Goal: Answer question/provide support

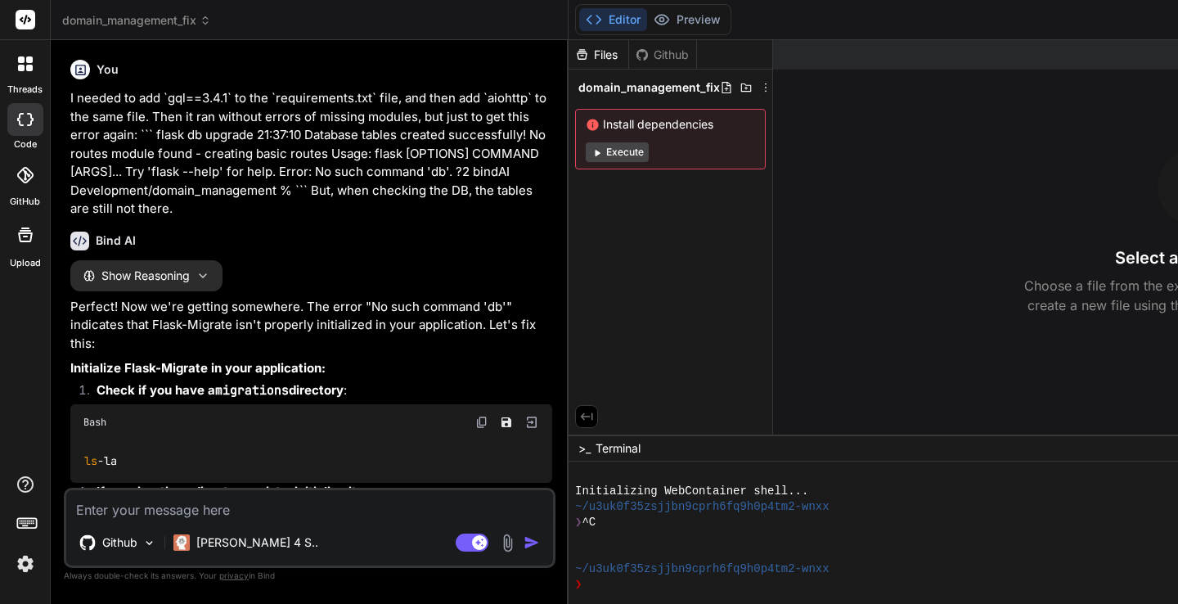
scroll to position [10199, 0]
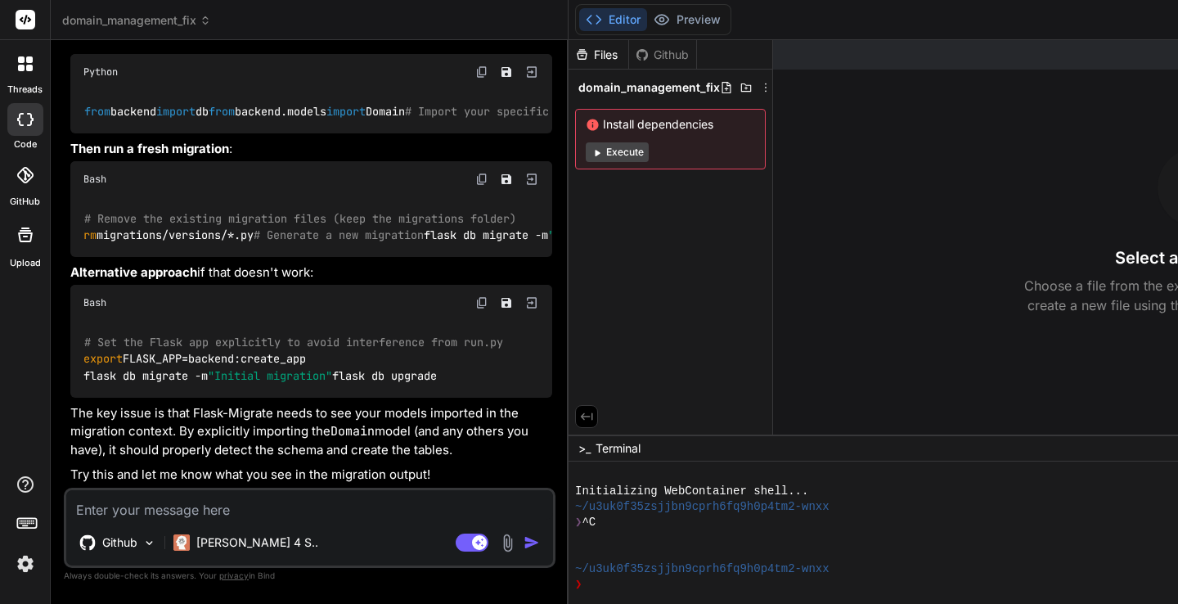
click at [25, 181] on icon at bounding box center [25, 175] width 16 height 16
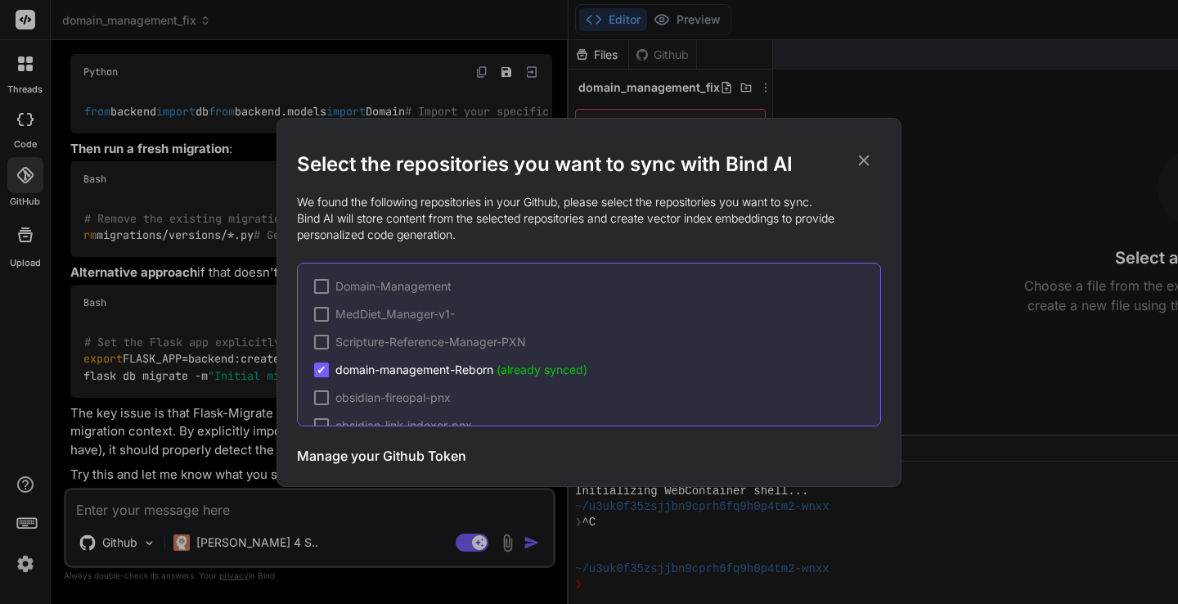
click at [864, 157] on icon at bounding box center [864, 160] width 18 height 18
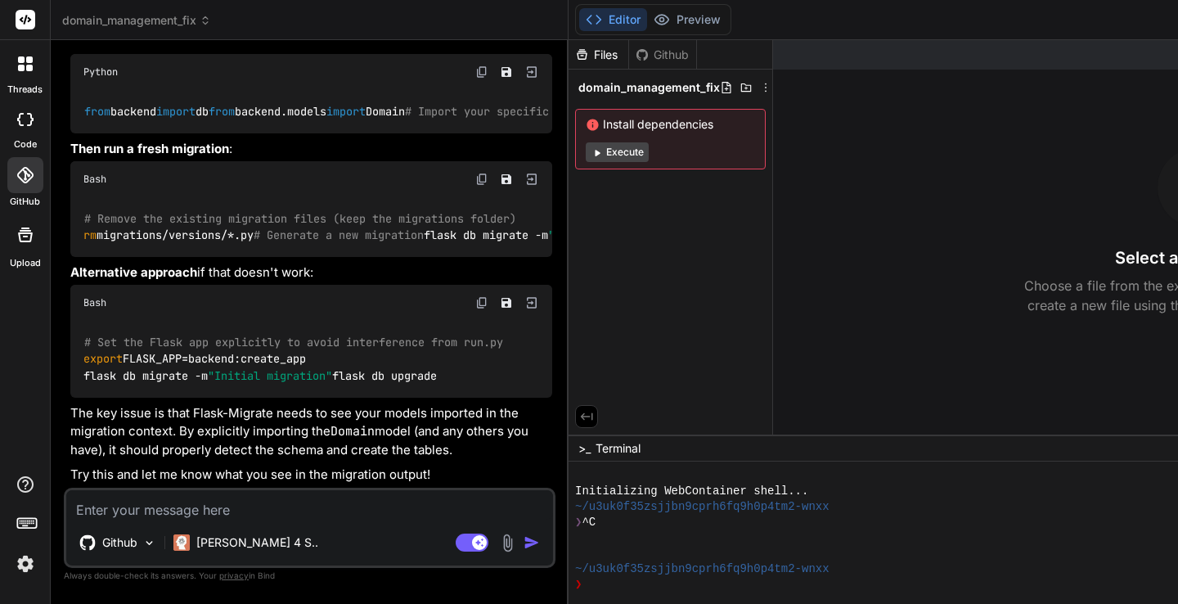
click at [251, 506] on textarea at bounding box center [309, 504] width 487 height 29
type textarea "I"
type textarea "x"
type textarea "I"
type textarea "x"
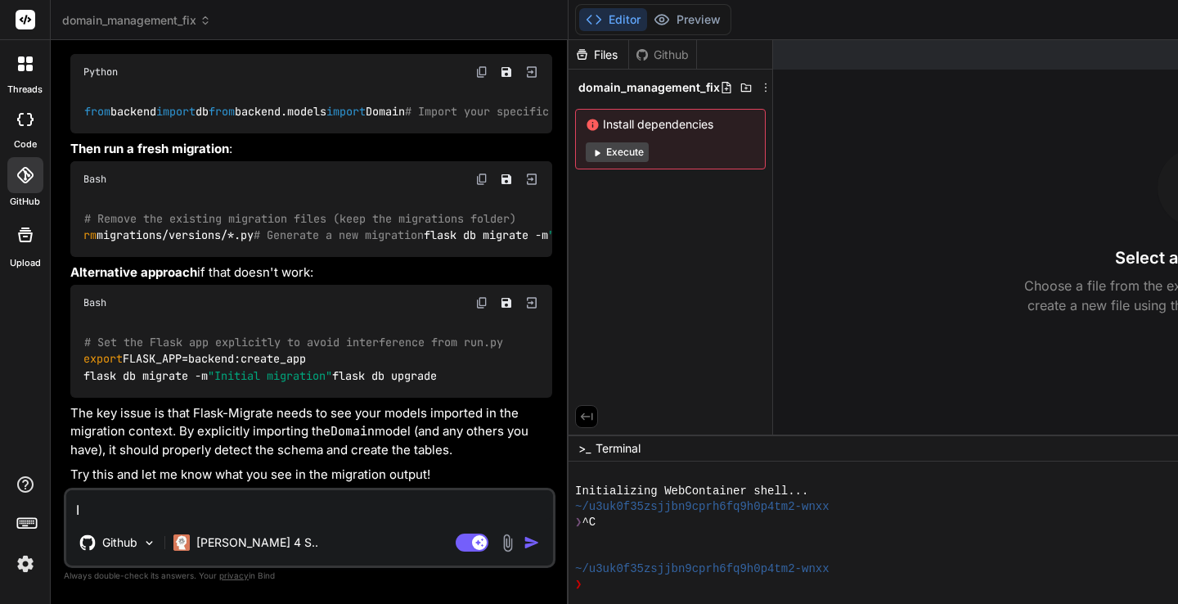
type textarea "I m"
type textarea "x"
type textarea "I ma"
type textarea "x"
type textarea "I mad"
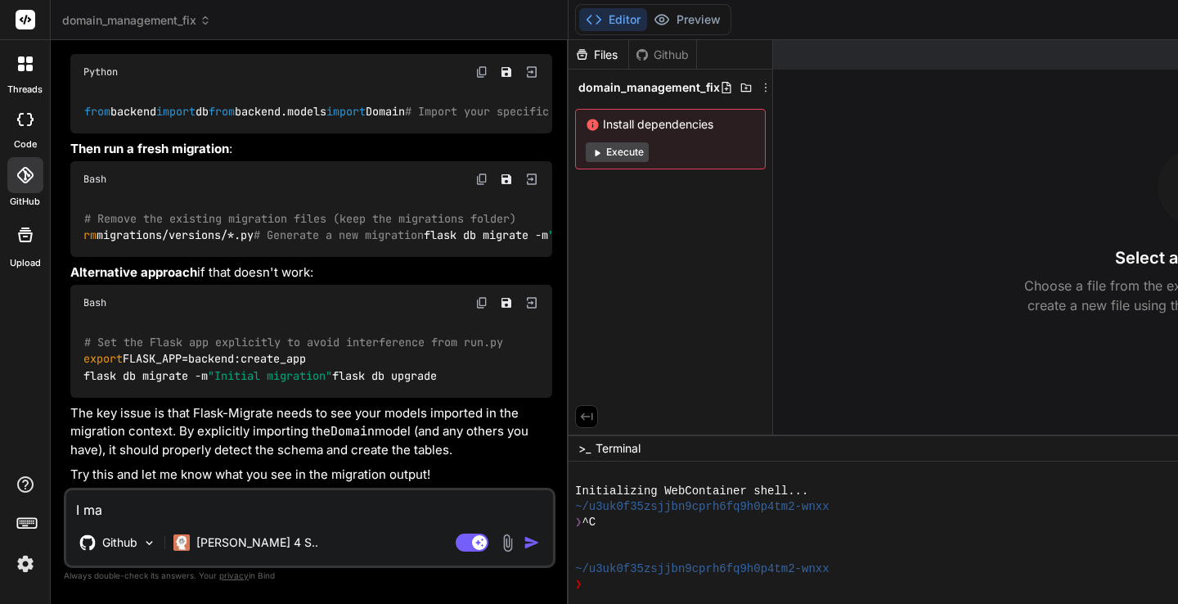
type textarea "x"
type textarea "I made"
type textarea "x"
type textarea "I made"
type textarea "x"
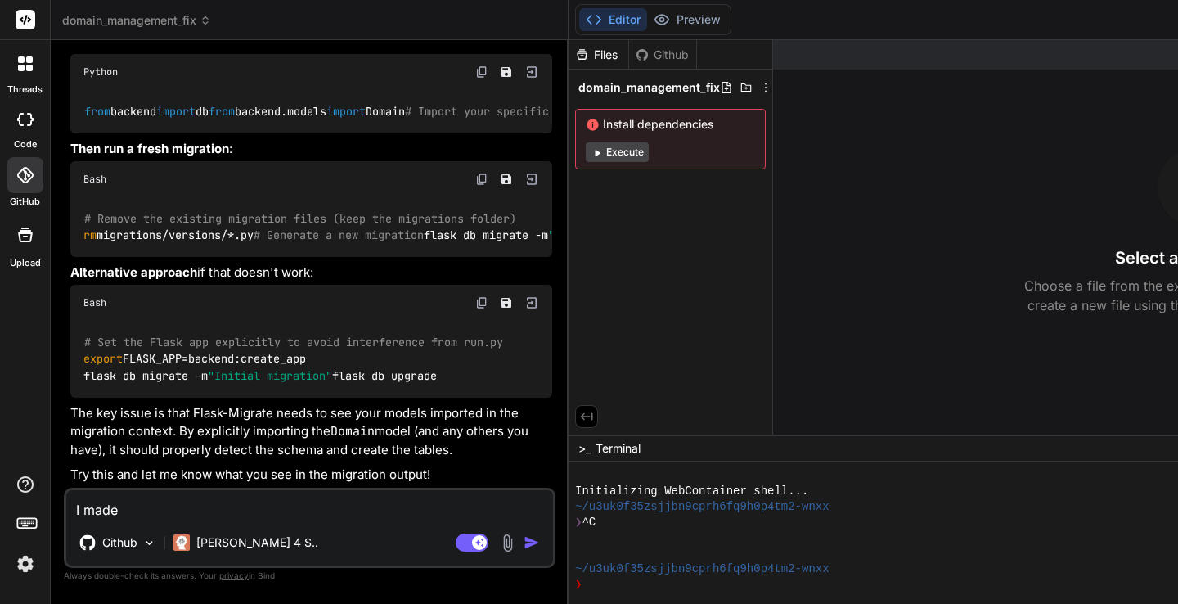
type textarea "I made t"
type textarea "x"
type textarea "I made th"
type textarea "x"
type textarea "I made tha"
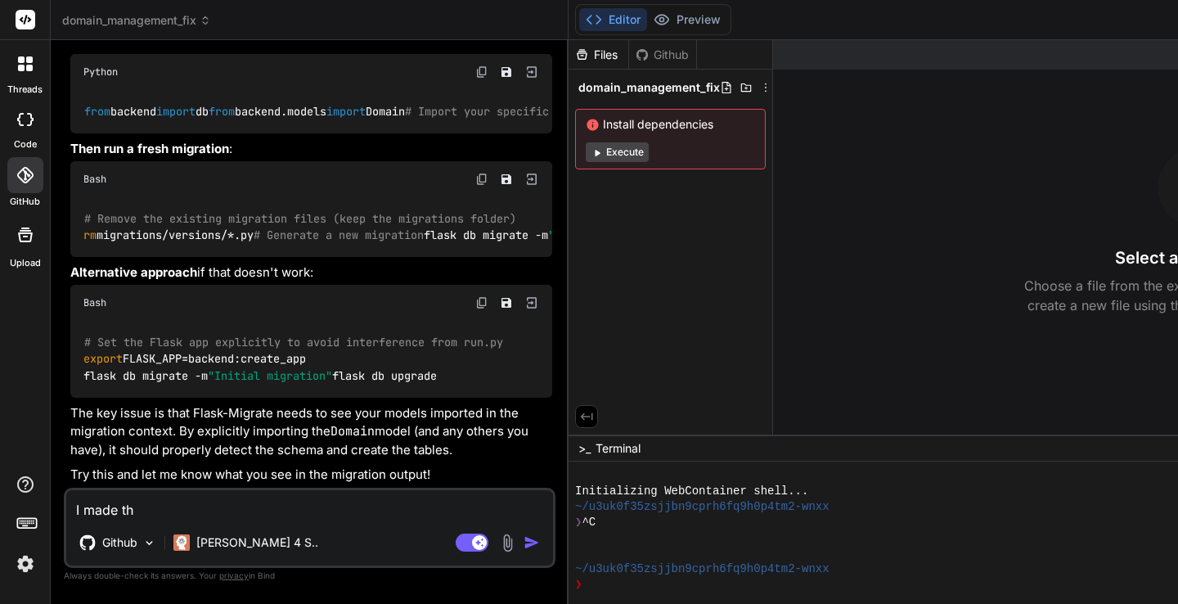
type textarea "x"
type textarea "I made that"
type textarea "x"
type textarea "I made that"
type textarea "x"
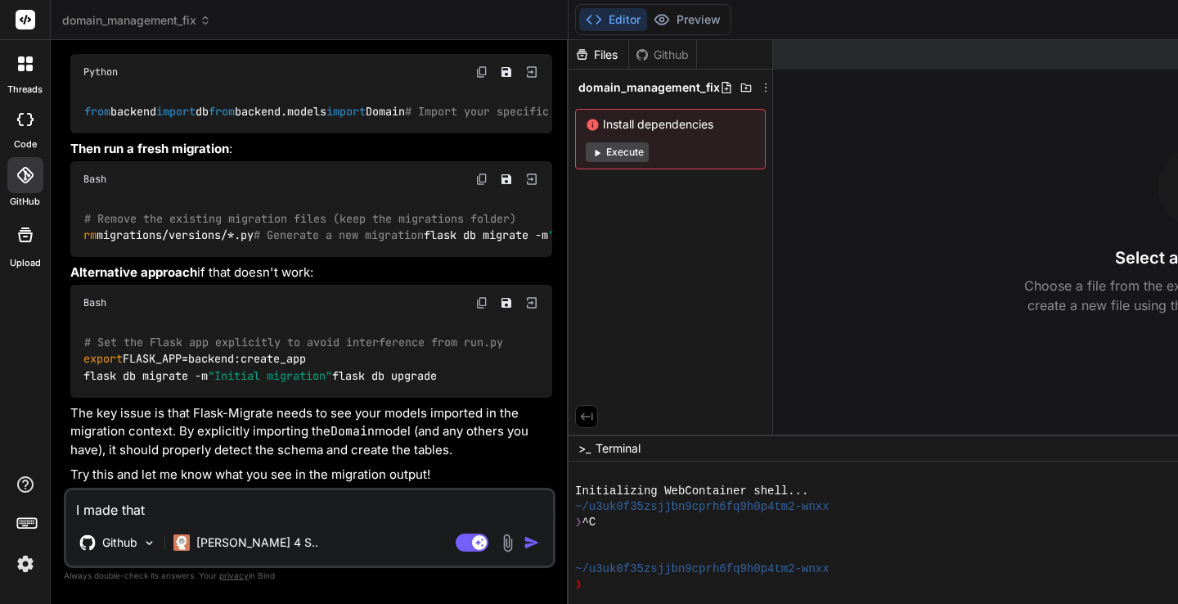
type textarea "I made that c"
type textarea "x"
type textarea "I made that cc"
type textarea "x"
type textarea "I made that cch"
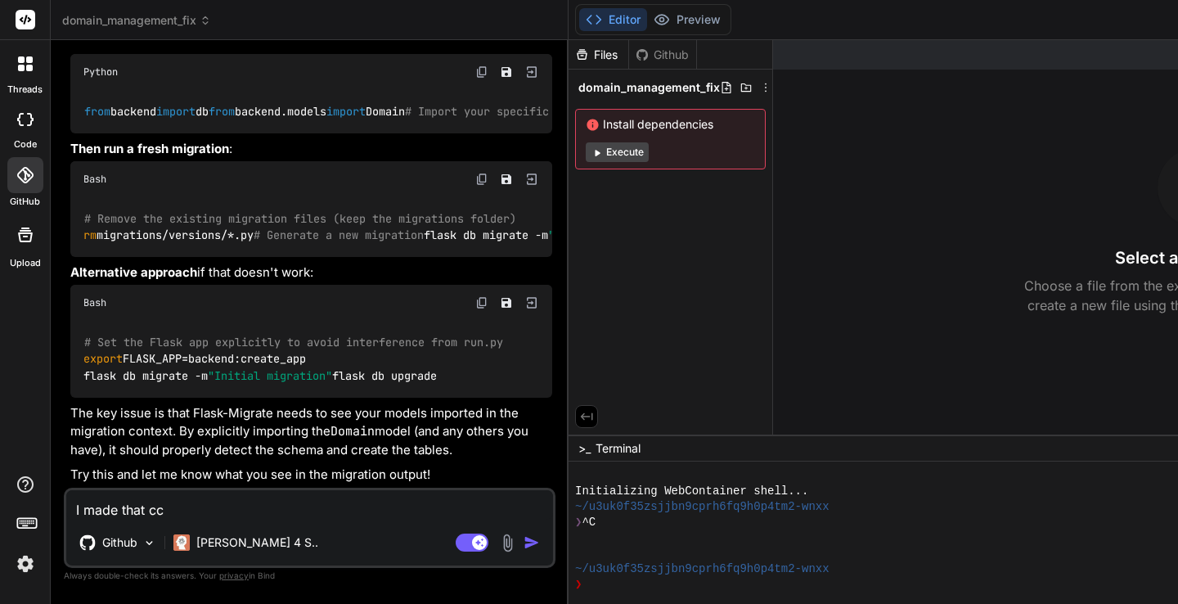
type textarea "x"
type textarea "I made that ccha"
type textarea "x"
type textarea "I made that cchan"
type textarea "x"
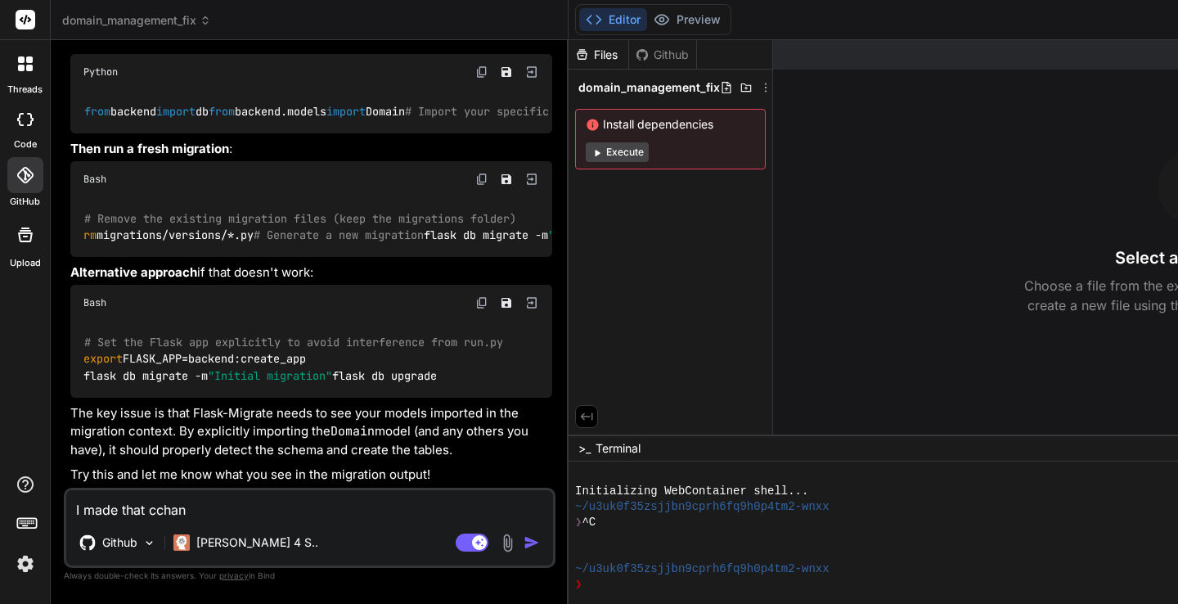
type textarea "I made that cchang"
type textarea "x"
type textarea "I made that cchange"
type textarea "x"
type textarea "I made that cchange,"
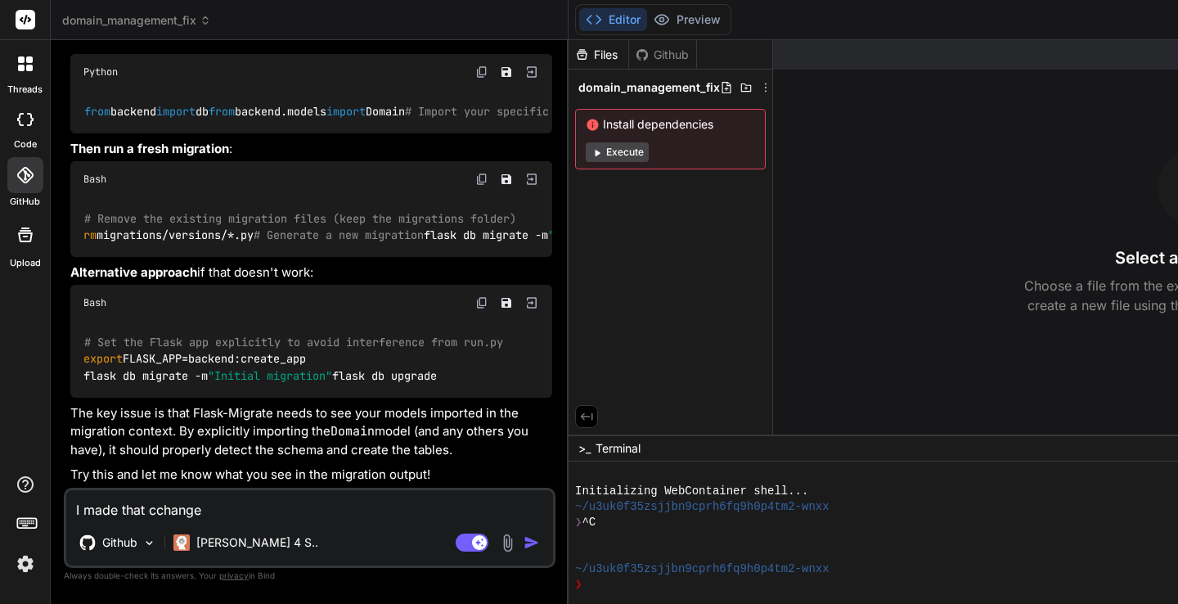
type textarea "x"
type textarea "I made that cchange,"
type textarea "x"
type textarea "I made that cchange, a"
type textarea "x"
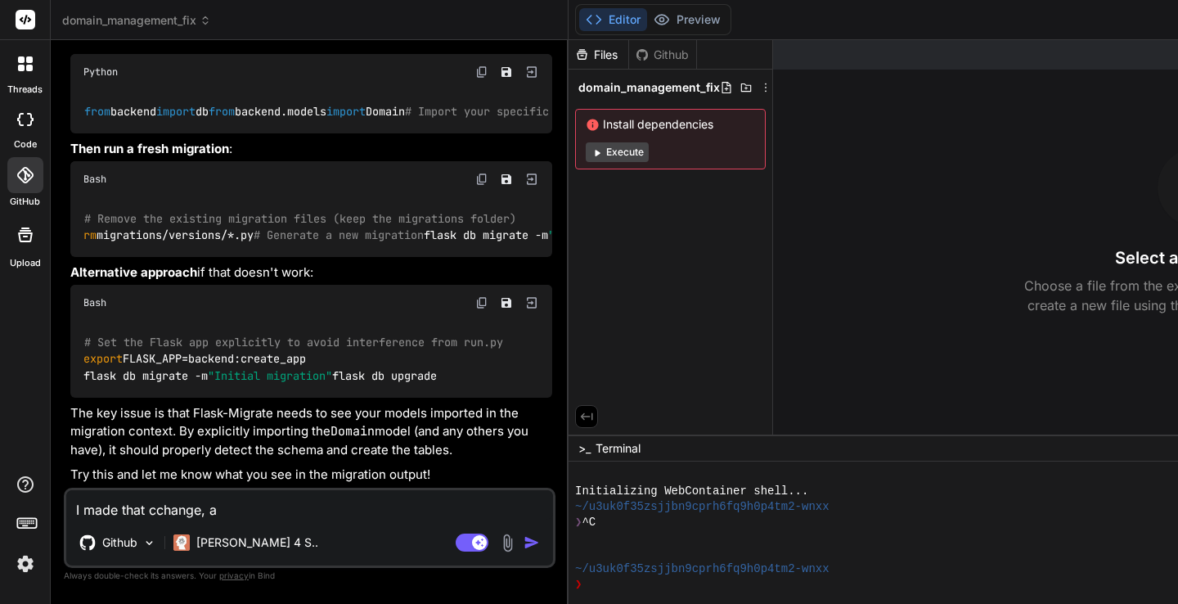
type textarea "I made that cchange, an"
type textarea "x"
type textarea "I made that cchange, and"
type textarea "x"
type textarea "I made that cchange, and"
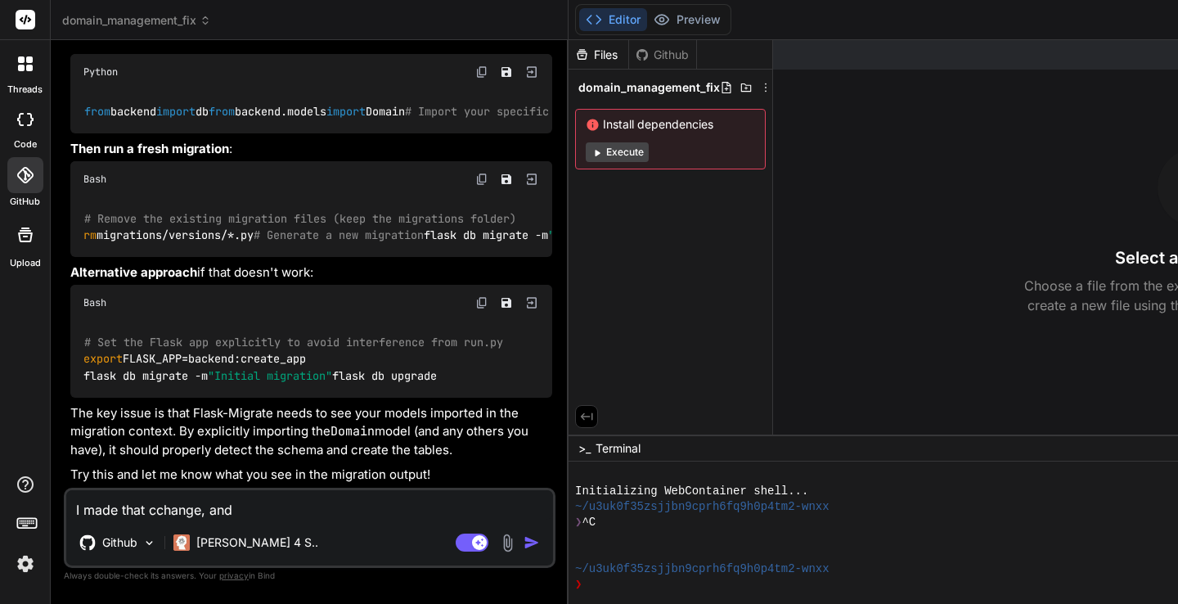
type textarea "x"
type textarea "I made that cchange, and p"
type textarea "x"
type textarea "I made that cchange, and pu"
type textarea "x"
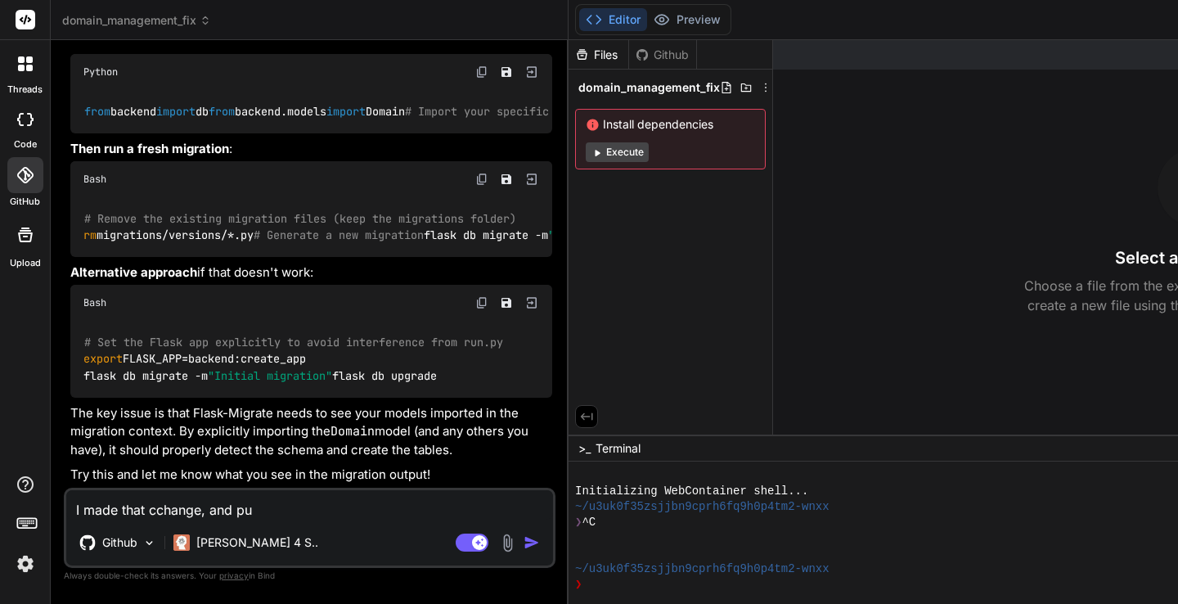
type textarea "I made that cchange, and pus"
type textarea "x"
type textarea "I made that cchange, and push"
type textarea "x"
type textarea "I made that cchange, and pushe"
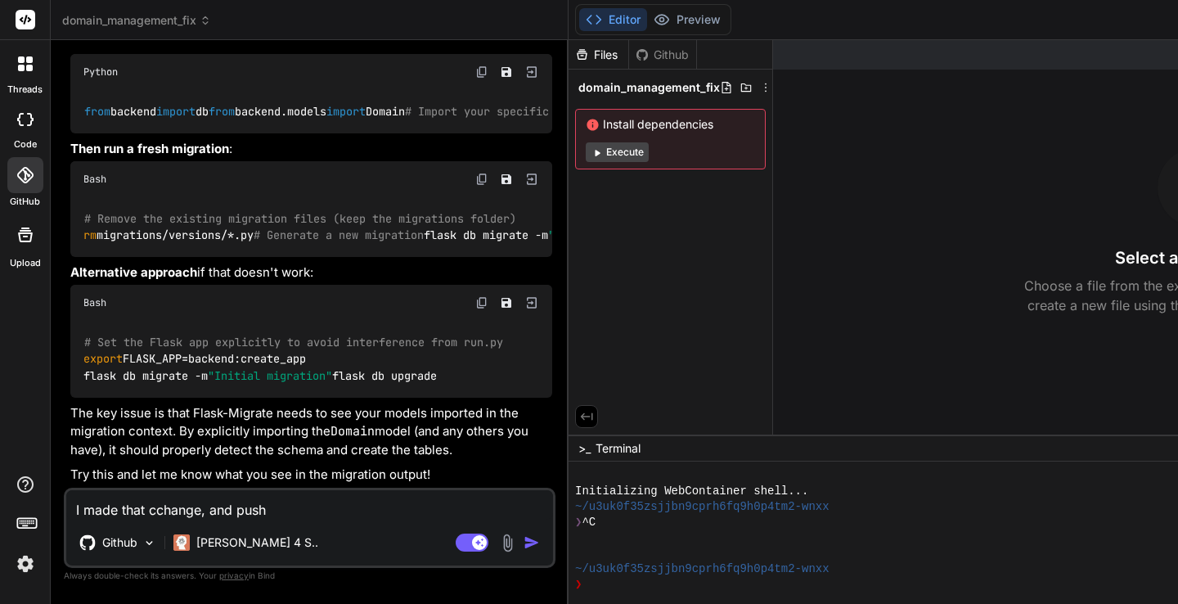
type textarea "x"
type textarea "I made that cchange, and pushed"
type textarea "x"
type textarea "I made that change, and pushed"
type textarea "x"
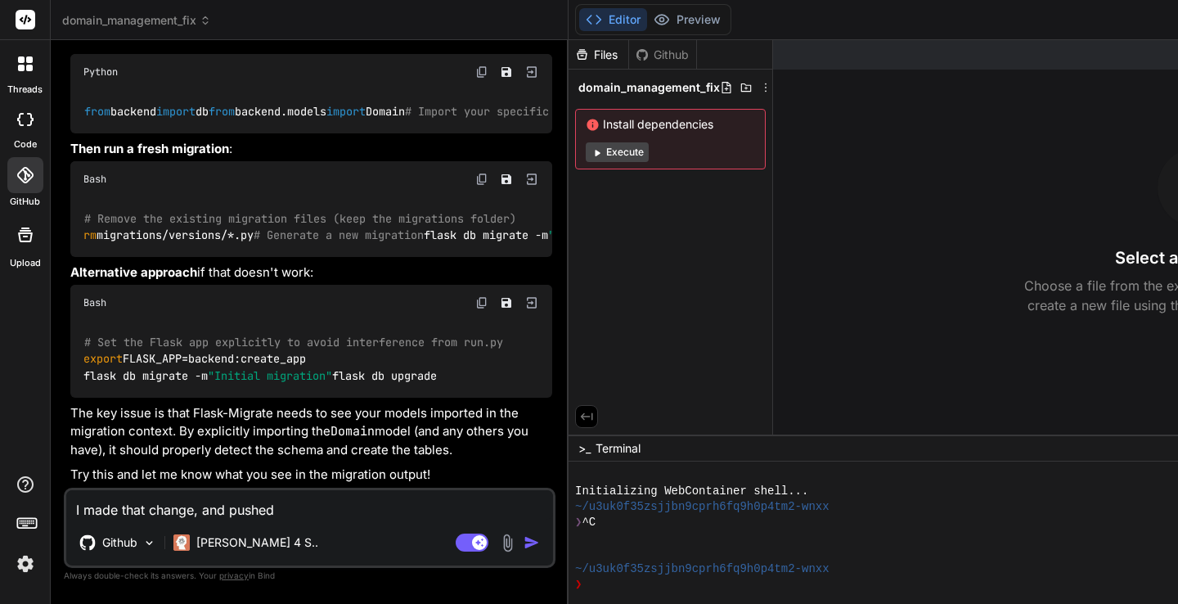
type textarea "I made that change, and pushed"
type textarea "x"
type textarea "I made that change, and pushed t"
type textarea "x"
type textarea "I made that change, and pushed th"
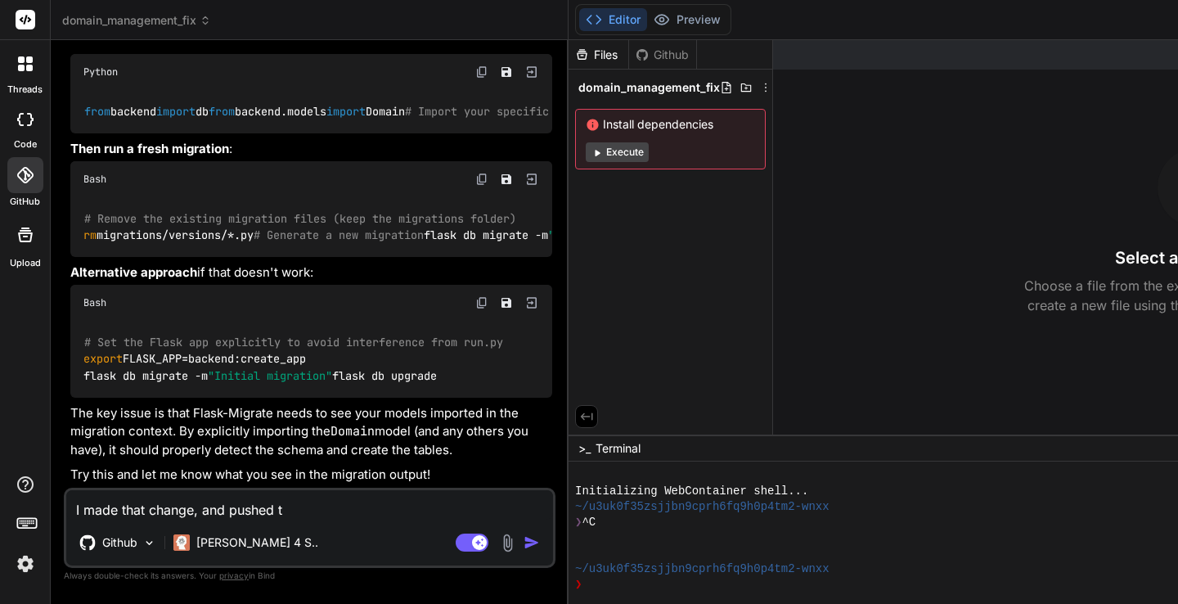
type textarea "x"
type textarea "I made that change, and pushed the"
type textarea "x"
type textarea "I made that change, and pushed the"
type textarea "x"
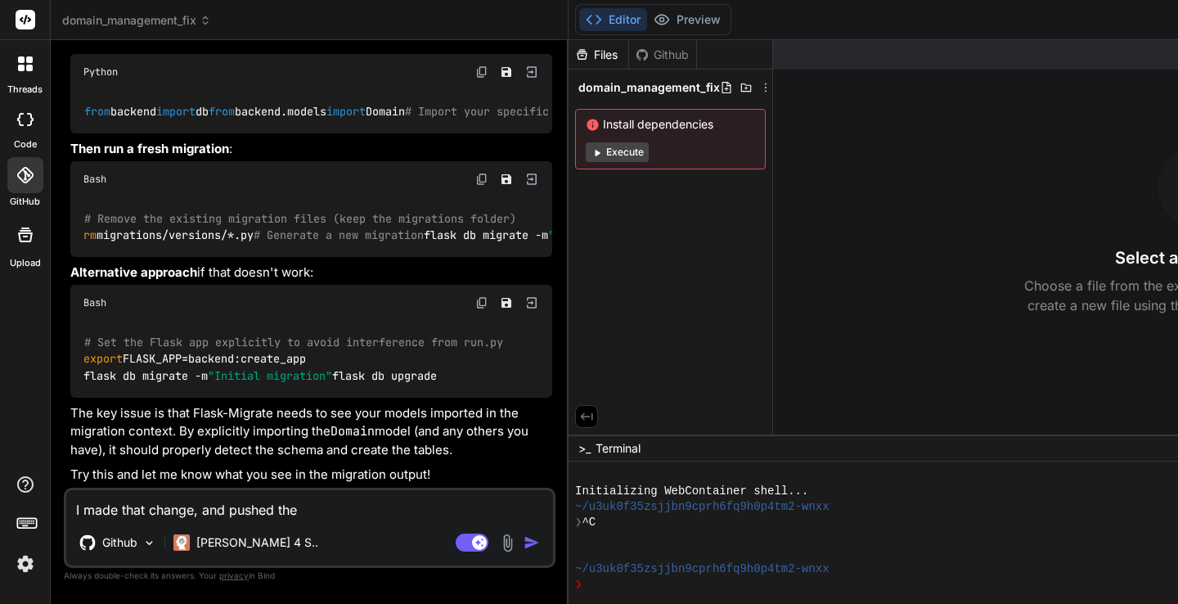
type textarea "I made that change, and pushed the c"
type textarea "x"
type textarea "I made that change, and pushed the ch"
type textarea "x"
type textarea "I made that change, and pushed the cha"
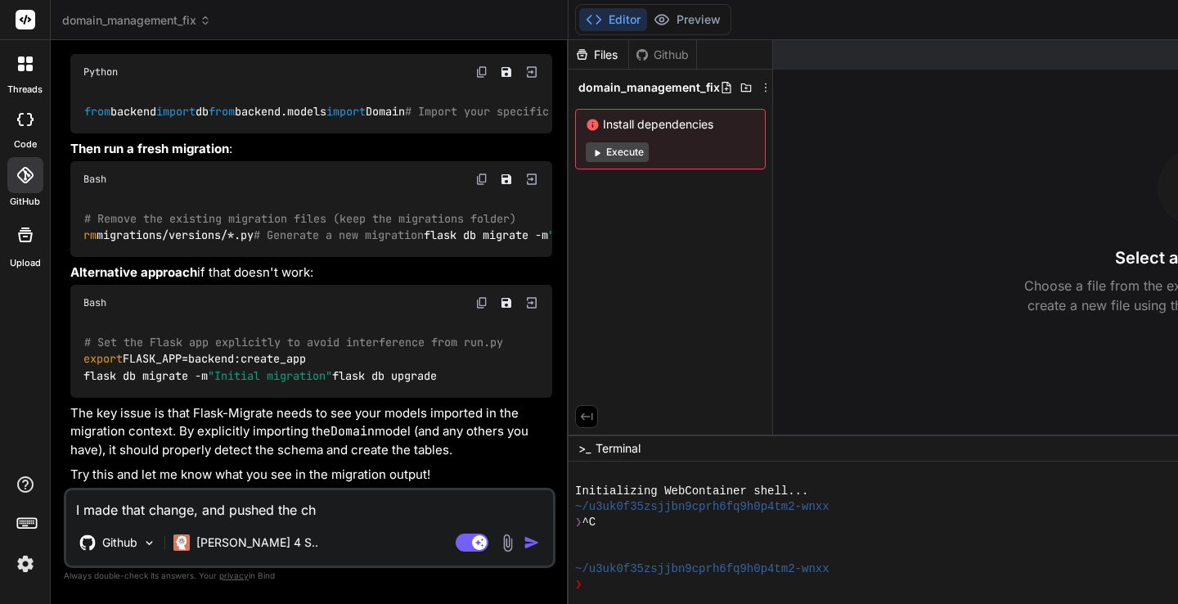
type textarea "x"
type textarea "I made that change, and pushed the [PERSON_NAME]"
type textarea "x"
type textarea "I made that change, and pushed the [PERSON_NAME]"
type textarea "x"
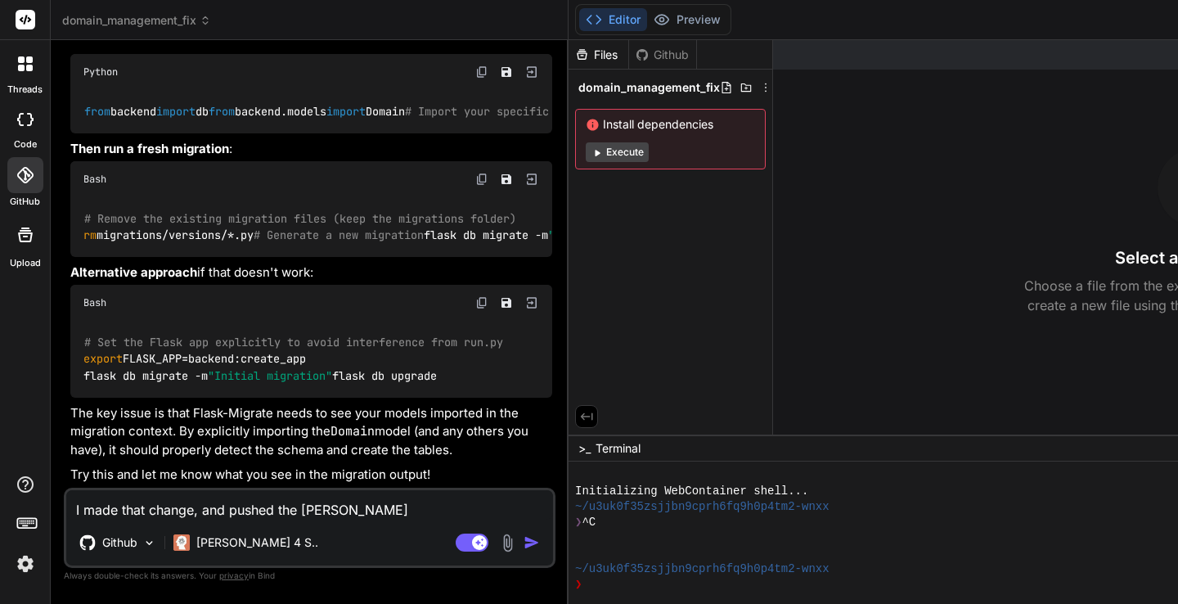
type textarea "I made that change, and pushed the change"
type textarea "x"
type textarea "I made that change, and pushed the changed"
type textarea "x"
type textarea "I made that change, and pushed the changed"
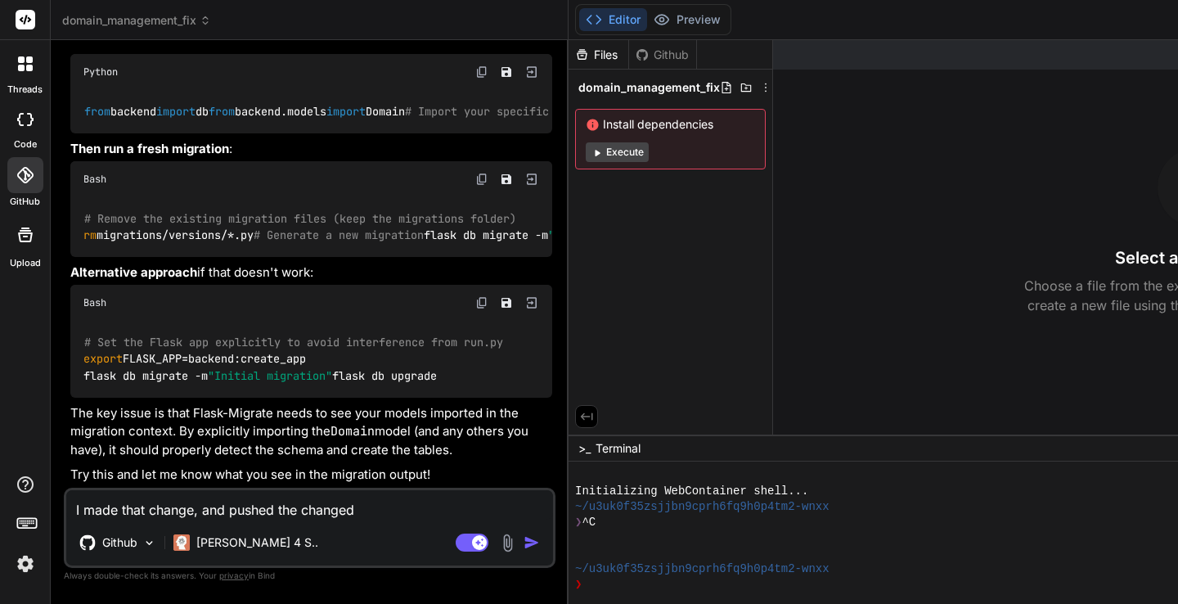
type textarea "x"
type textarea "I made that change, and pushed the changed"
type textarea "x"
type textarea "I made that change, and pushed the change"
type textarea "x"
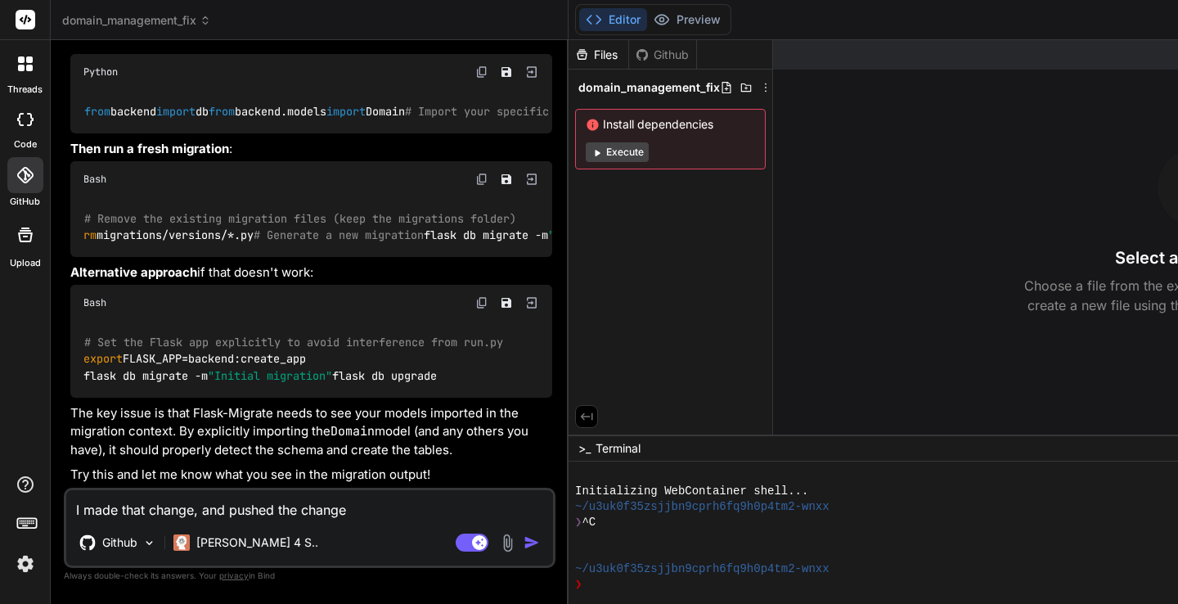
type textarea "I made that change, and pushed the change"
type textarea "x"
type textarea "I made that change, and pushed the change t"
type textarea "x"
type textarea "I made that change, and pushed the change to"
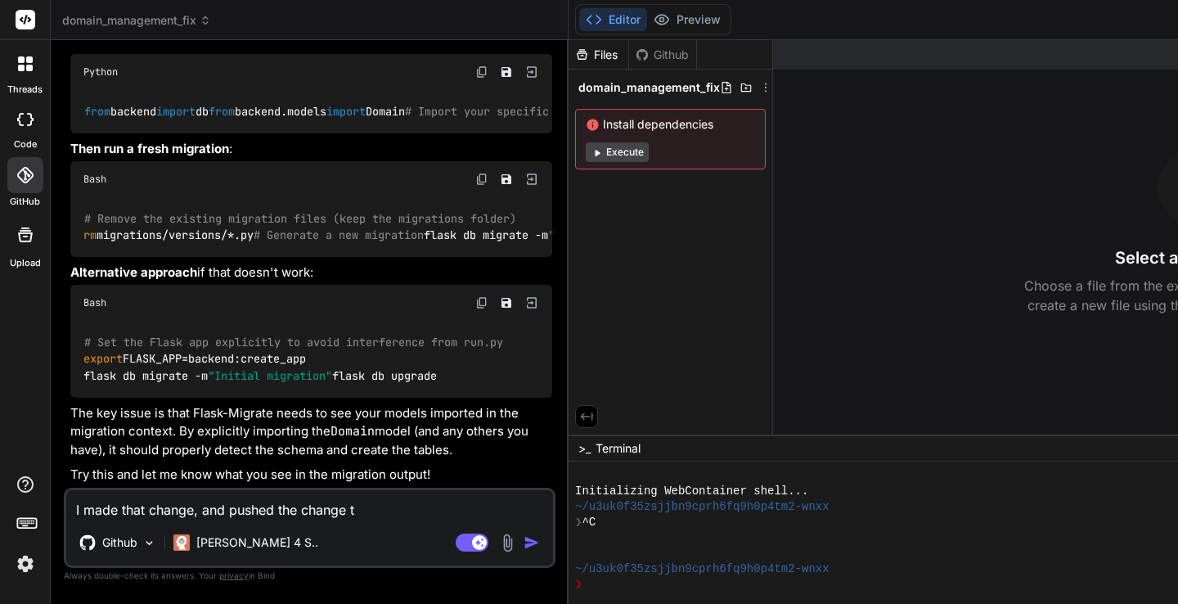
type textarea "x"
type textarea "I made that change, and pushed the change to"
type textarea "x"
type textarea "I made that change, and pushed the change to t"
type textarea "x"
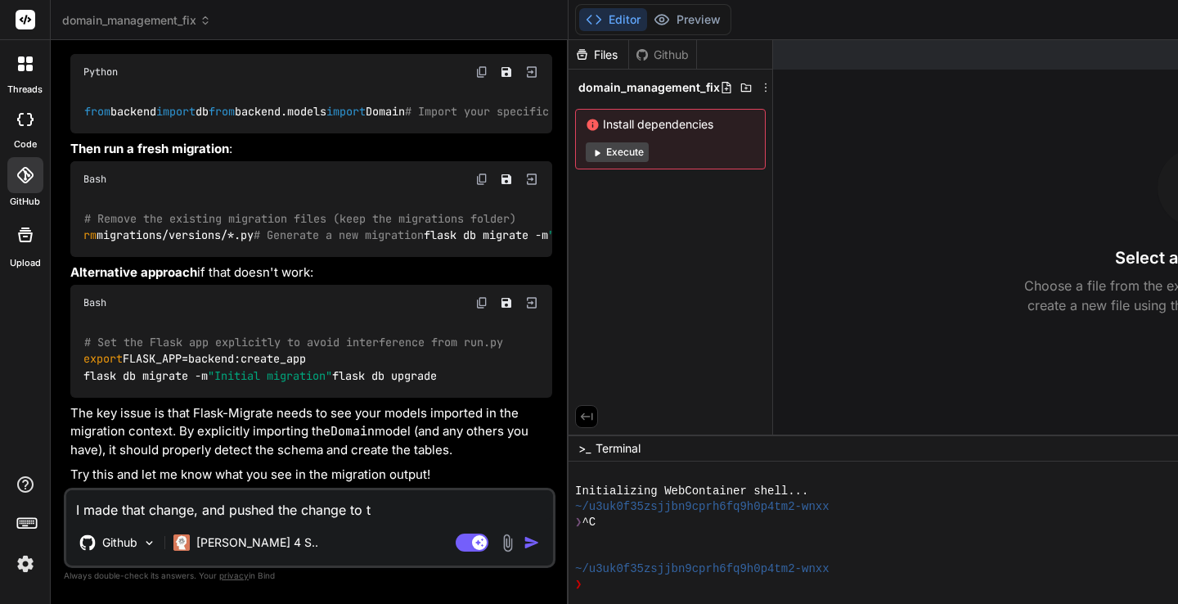
type textarea "I made that change, and pushed the change to th"
type textarea "x"
type textarea "I made that change, and pushed the change to the"
type textarea "x"
type textarea "I made that change, and pushed the change to the"
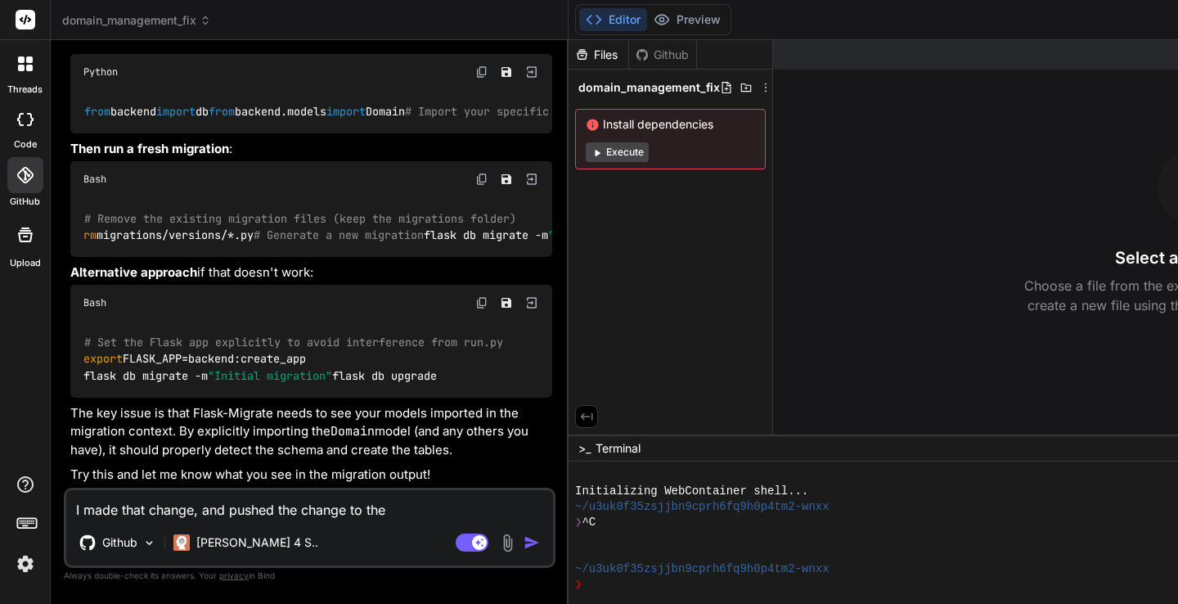
type textarea "x"
type textarea "I made that change, and pushed the change to the r"
type textarea "x"
type textarea "I made that change, and pushed the change to the re"
type textarea "x"
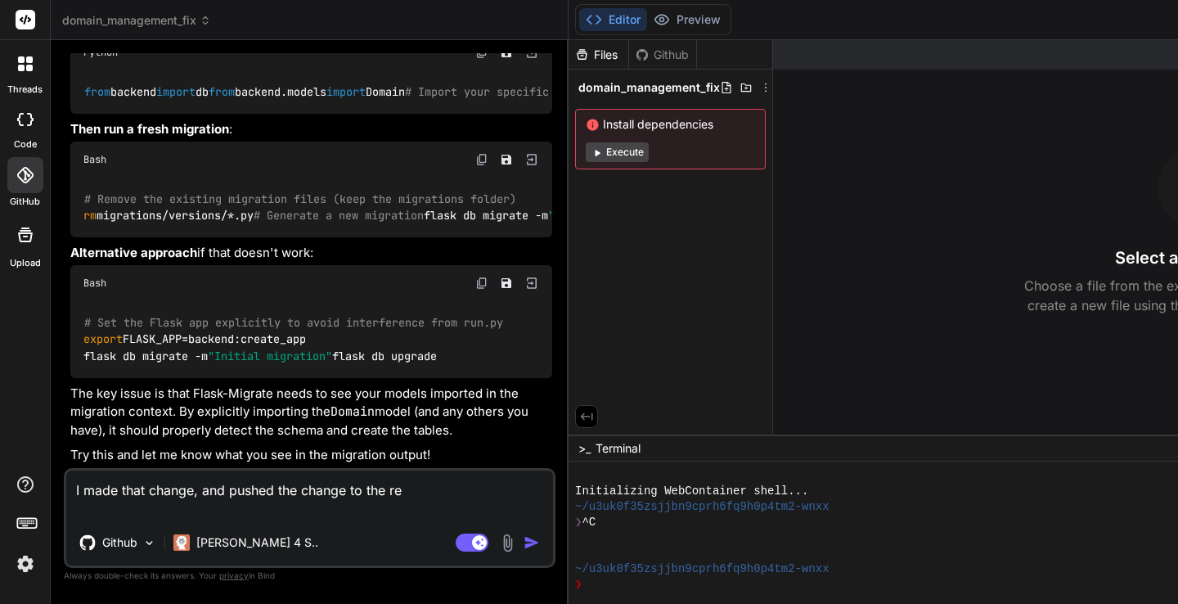
type textarea "I made that change, and pushed the change to the rep"
type textarea "x"
type textarea "I made that change, and pushed the change to the repo"
type textarea "x"
type textarea "I made that change, and pushed the change to the repo"
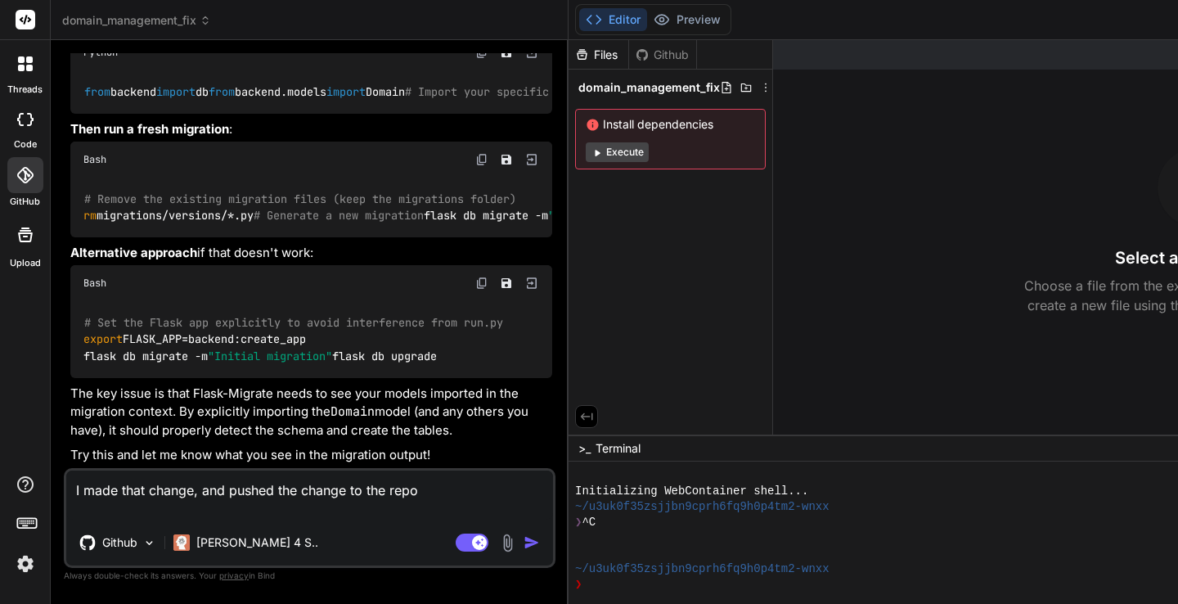
type textarea "x"
type textarea "I made that change, and pushed the change to the repo o"
type textarea "x"
type textarea "I made that change, and pushed the change to the repo on"
type textarea "x"
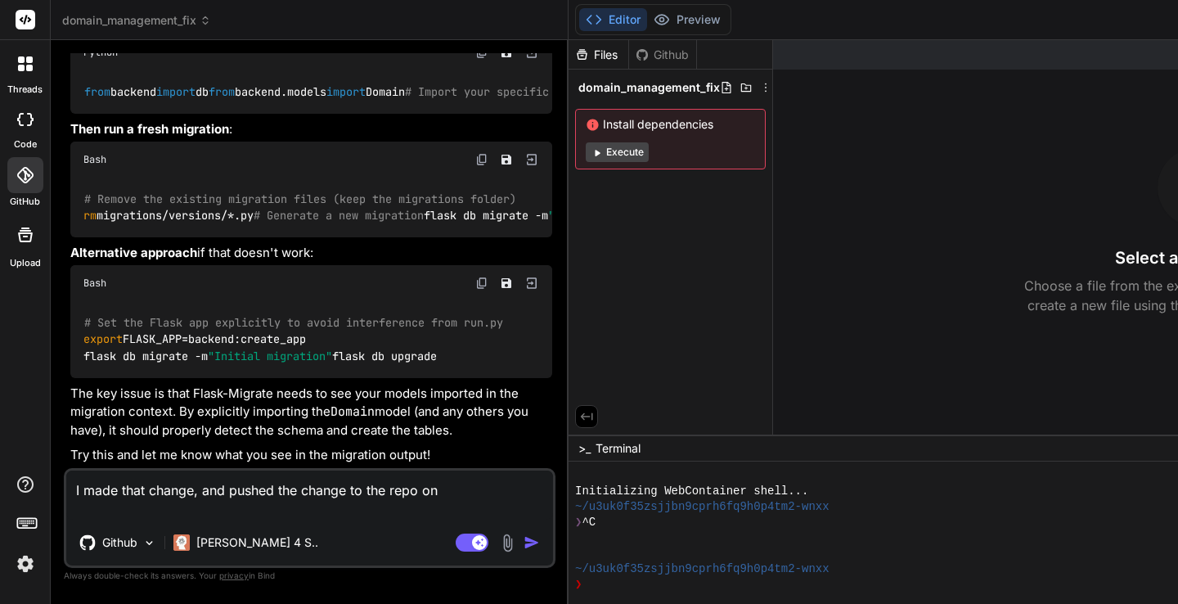
type textarea "I made that change, and pushed the change to the repo on"
type textarea "x"
type textarea "I made that change, and pushed the change to the repo on G"
type textarea "x"
type textarea "I made that change, and pushed the change to the repo on Gi"
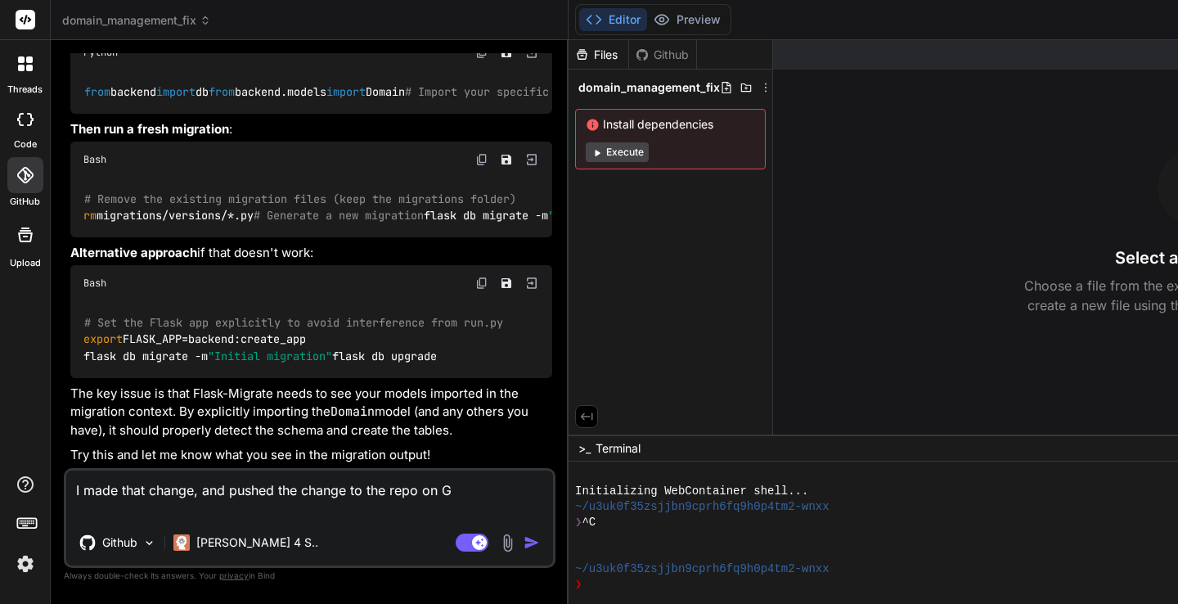
type textarea "x"
type textarea "I made that change, and pushed the change to the repo on Git"
type textarea "x"
type textarea "I made that change, and pushed the change to the repo on GitH"
type textarea "x"
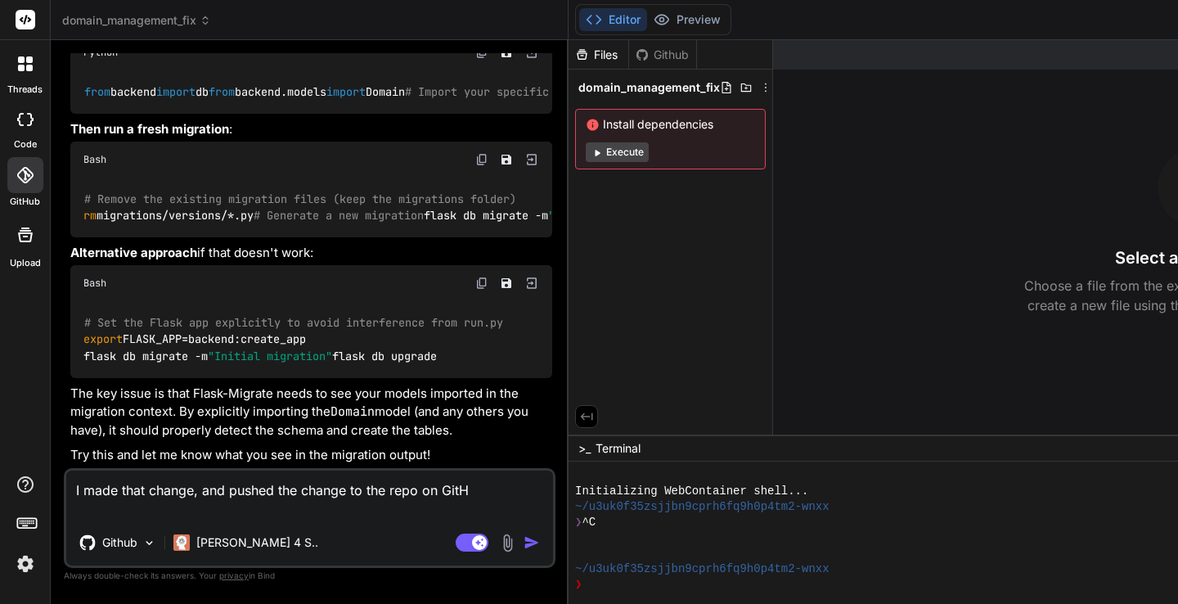
type textarea "I made that change, and pushed the change to the repo on GitHu"
type textarea "x"
type textarea "I made that change, and pushed the change to the repo on GitHub"
type textarea "x"
type textarea "I made that change, and pushed the change to the repo on GitHub."
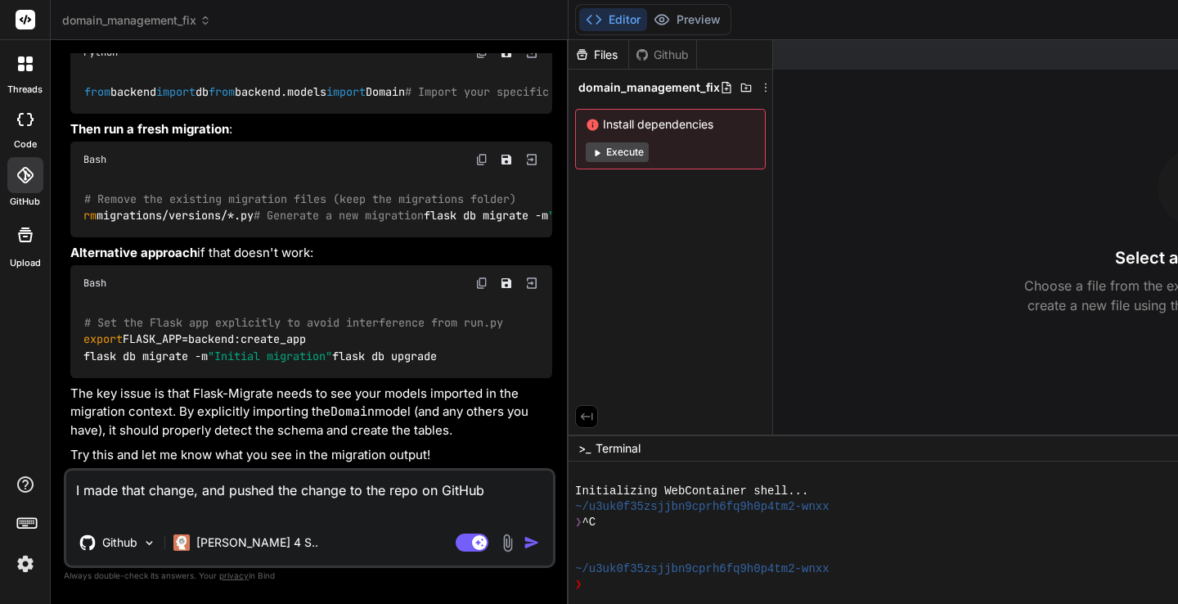
type textarea "x"
type textarea "I made that change, and pushed the change to the repo on GitHub."
type textarea "x"
type textarea "I made that change, and pushed the change to the repo on GitHub. W"
type textarea "x"
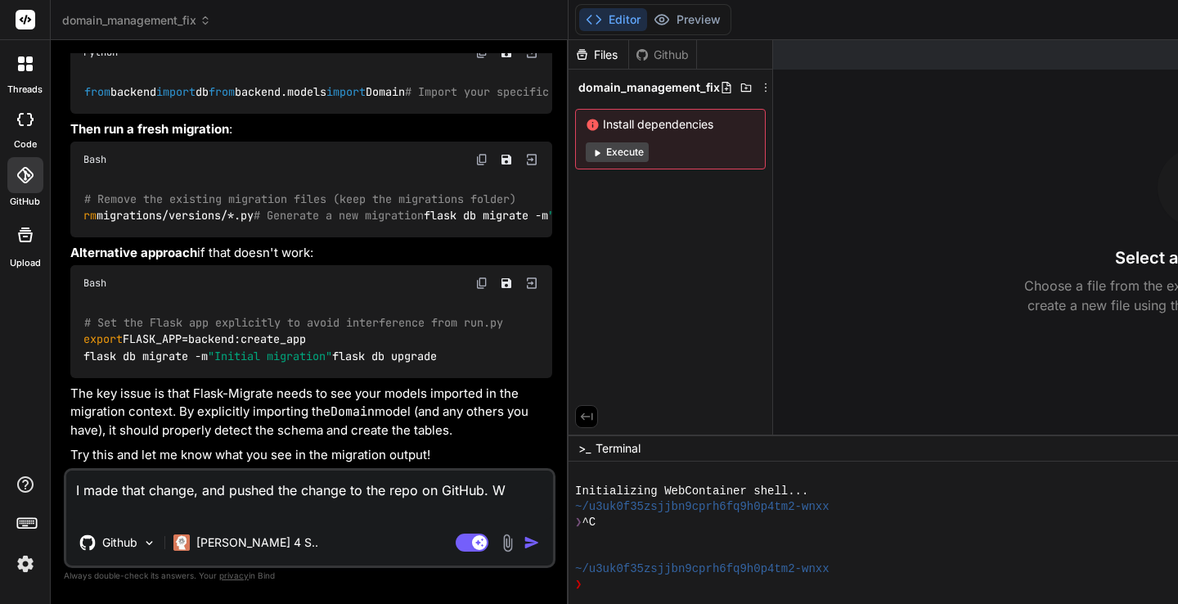
type textarea "I made that change, and pushed the change to the repo on GitHub. Wh"
type textarea "x"
type textarea "I made that change, and pushed the change to the repo on GitHub. Whe"
type textarea "x"
type textarea "I made that change, and pushed the change to the repo on GitHub. When"
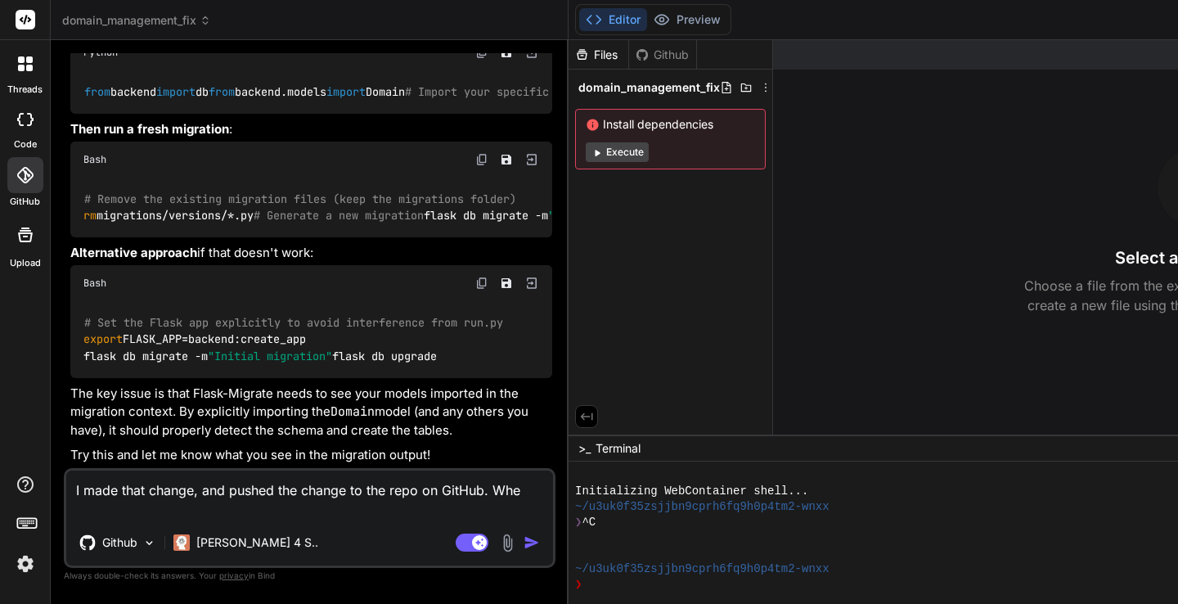
type textarea "x"
type textarea "I made that change, and pushed the change to the repo on GitHub. When"
type textarea "x"
type textarea "I made that change, and pushed the change to the repo on GitHub. When I"
type textarea "x"
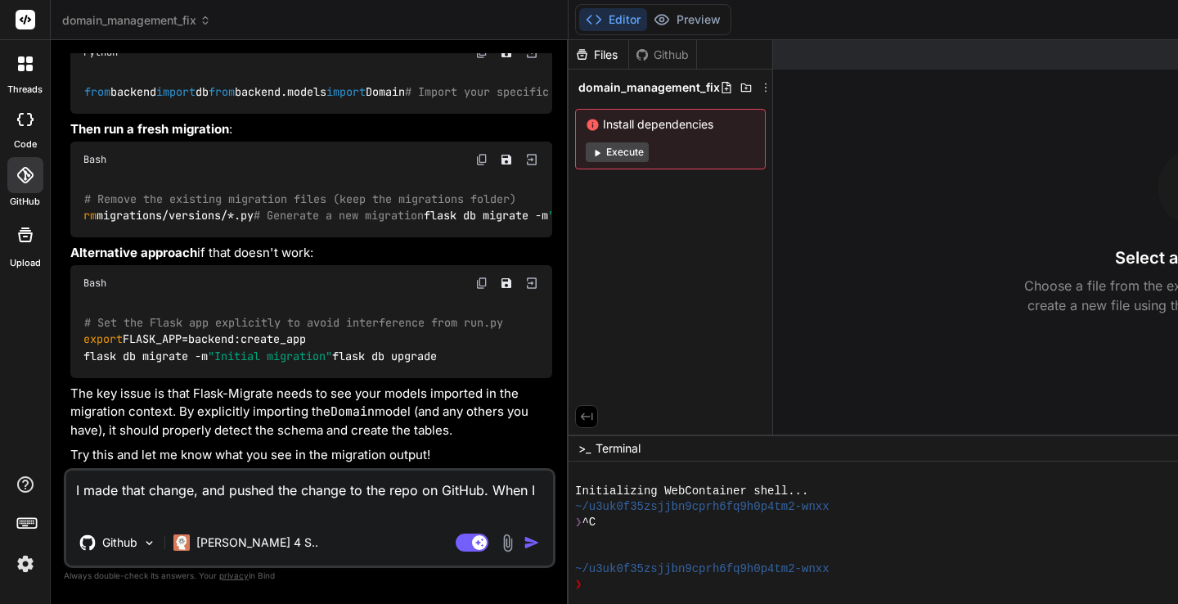
type textarea "I made that change, and pushed the change to the repo on GitHub. When I"
type textarea "x"
type textarea "I made that change, and pushed the change to the repo on GitHub. When I r"
type textarea "x"
type textarea "I made that change, and pushed the change to the repo on GitHub. When I ru"
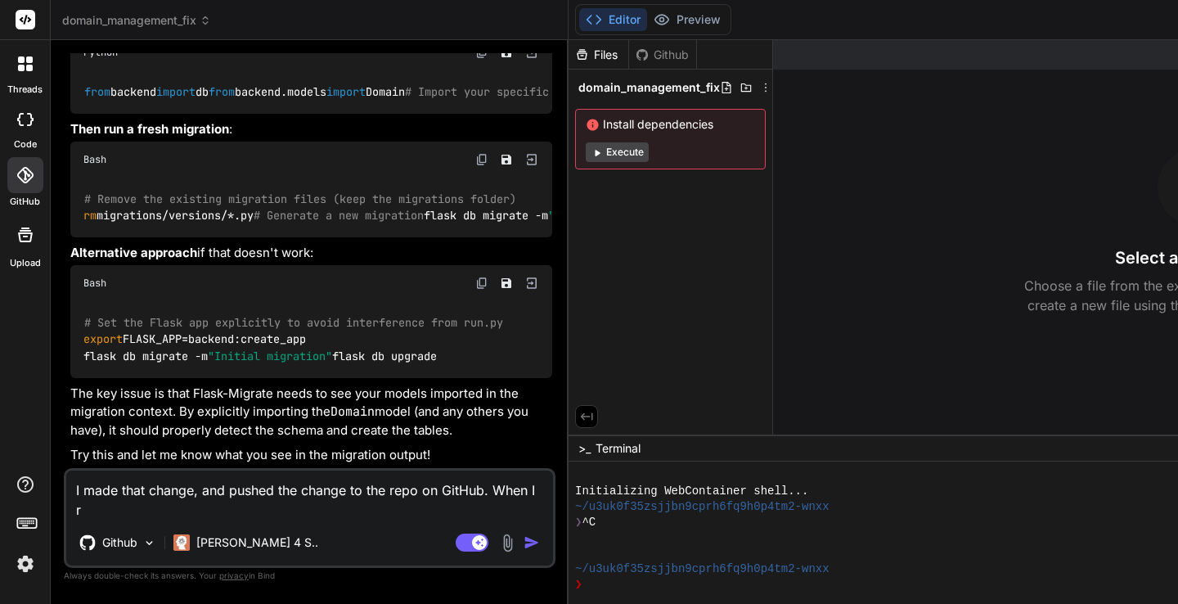
type textarea "x"
type textarea "I made that change, and pushed the change to the repo on GitHub. When I run"
type textarea "x"
type textarea "I made that change, and pushed the change to the repo on GitHub. When I run"
type textarea "x"
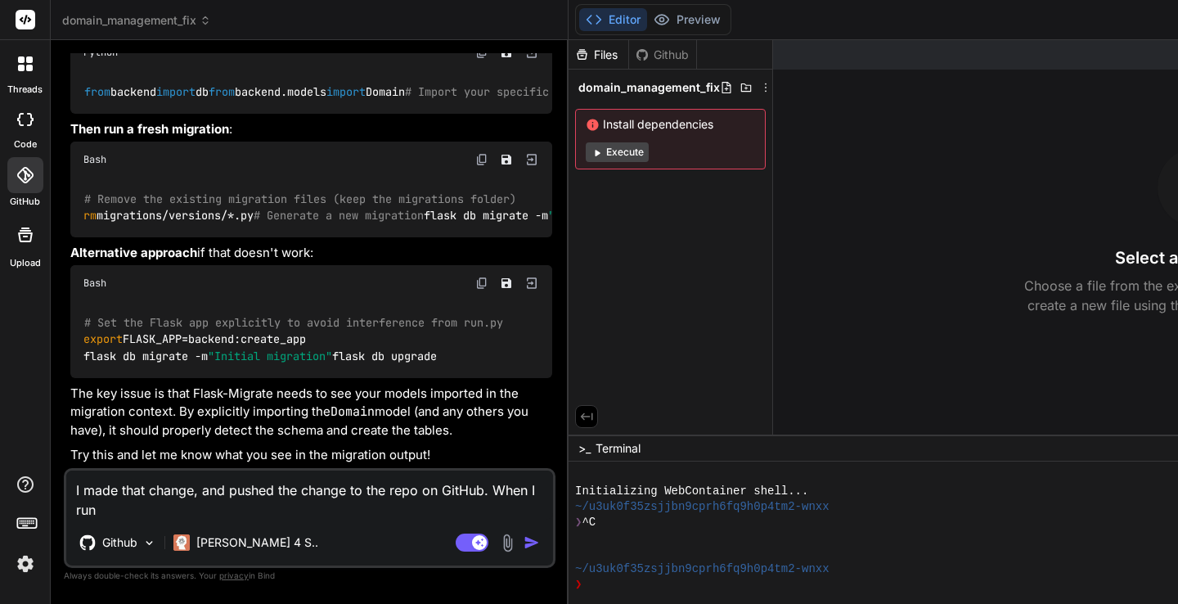
type textarea "I made that change, and pushed the change to the repo on GitHub. When I run t"
type textarea "x"
type textarea "I made that change, and pushed the change to the repo on GitHub. When I run th"
type textarea "x"
type textarea "I made that change, and pushed the change to the repo on GitHub. When I run the"
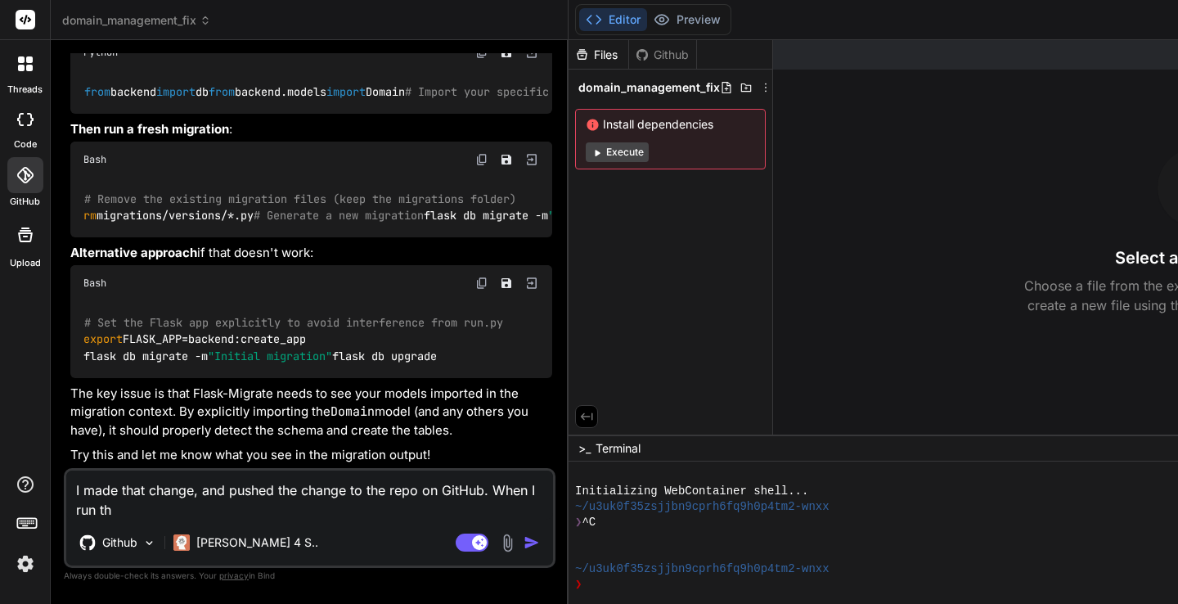
type textarea "x"
type textarea "I made that change, and pushed the change to the repo on GitHub. When I run the"
type textarea "x"
type textarea "I made that change, and pushed the change to the repo on GitHub. When I run the…"
type textarea "x"
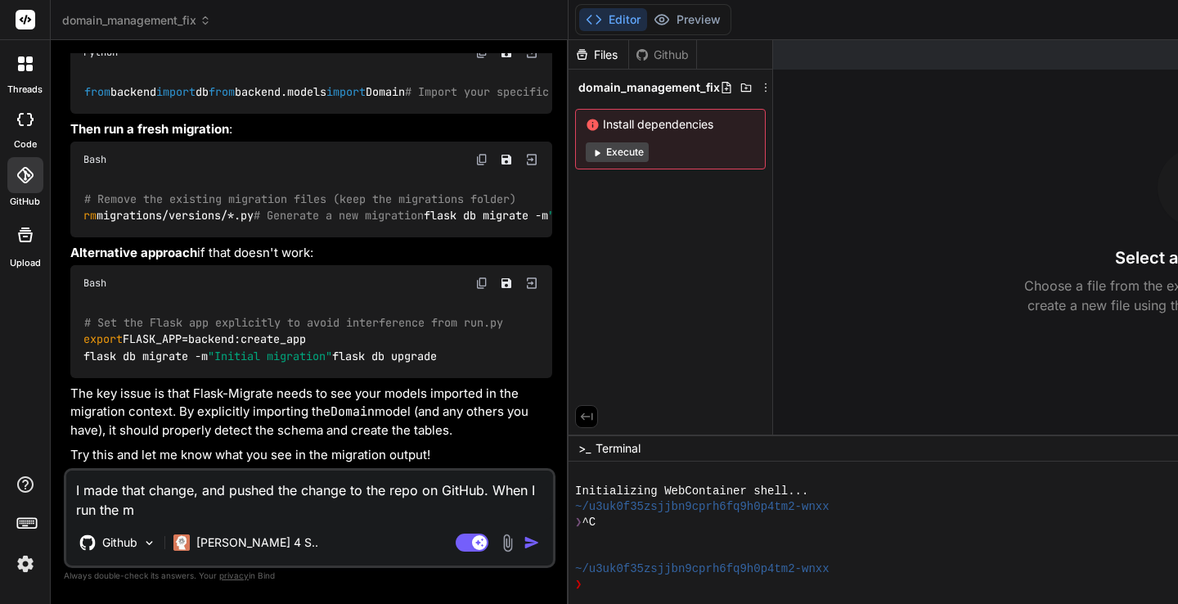
type textarea "I made that change, and pushed the change to the repo on GitHub. When I run the…"
type textarea "x"
type textarea "I made that change, and pushed the change to the repo on GitHub. When I run the…"
type textarea "x"
type textarea "I made that change, and pushed the change to the repo on GitHub. When I run the…"
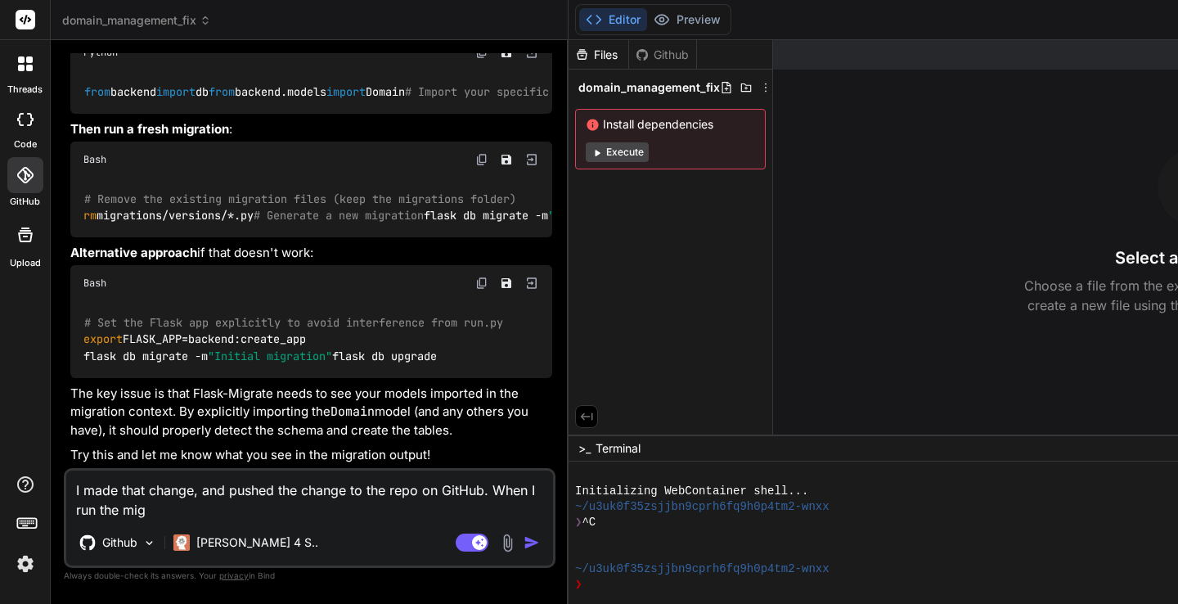
type textarea "x"
type textarea "I made that change, and pushed the change to the repo on GitHub. When I run the…"
type textarea "x"
type textarea "I made that change, and pushed the change to the repo on GitHub. When I run the…"
type textarea "x"
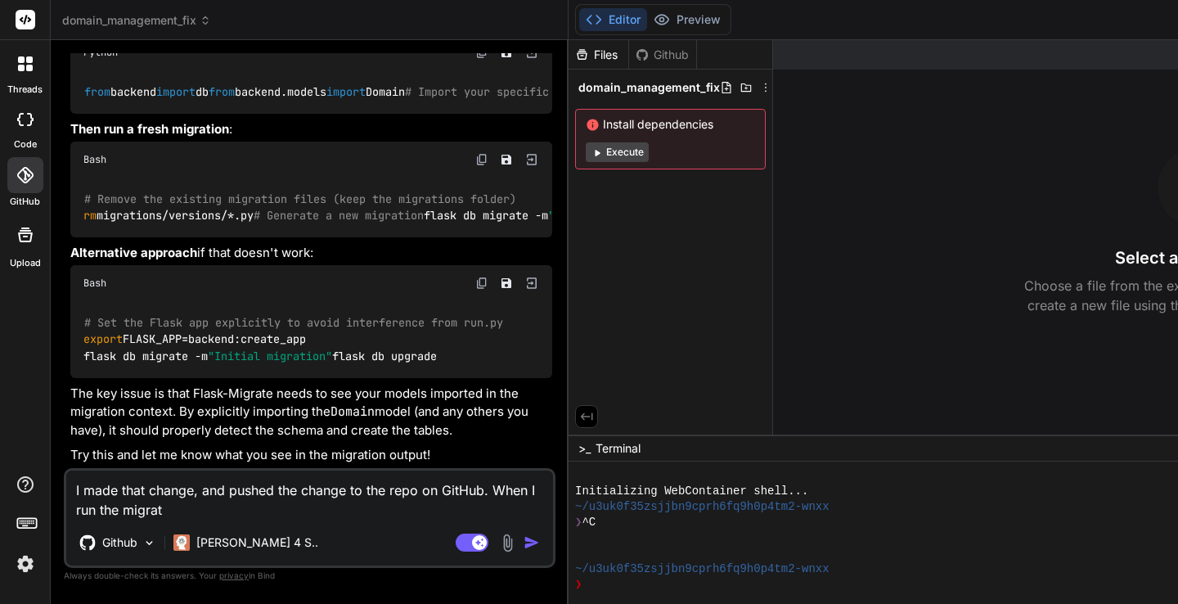
type textarea "I made that change, and pushed the change to the repo on GitHub. When I run the…"
type textarea "x"
type textarea "I made that change, and pushed the change to the repo on GitHub. When I run the…"
type textarea "x"
type textarea "I made that change, and pushed the change to the repo on GitHub. When I run the…"
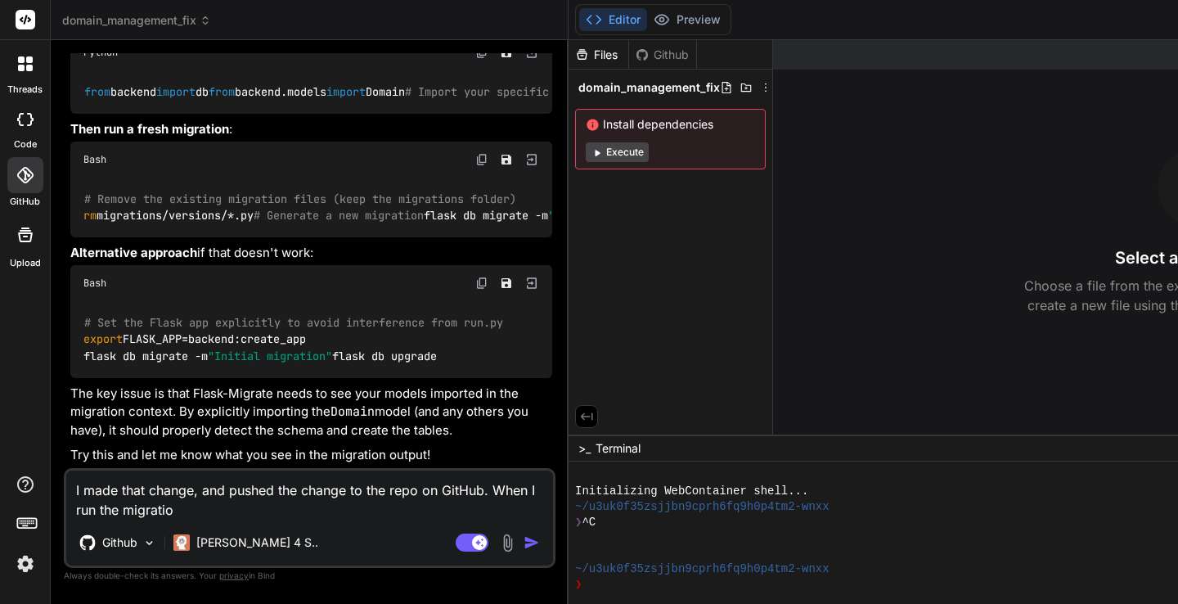
type textarea "x"
type textarea "I made that change, and pushed the change to the repo on GitHub. When I run the…"
type textarea "x"
type textarea "I made that change, and pushed the change to the repo on GitHub. When I run the…"
type textarea "x"
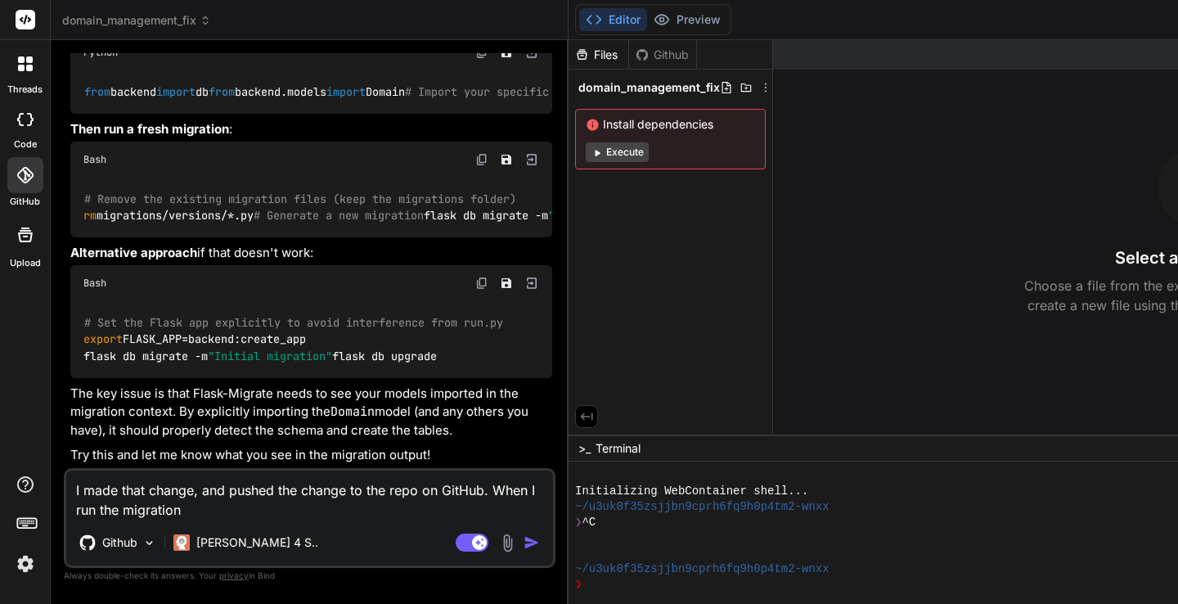
type textarea "I made that change, and pushed the change to the repo on GitHub. When I run the…"
type textarea "x"
type textarea "I made that change, and pushed the change to the repo on GitHub. When I run the…"
type textarea "x"
type textarea "I made that change, and pushed the change to the repo on GitHub. When I run the…"
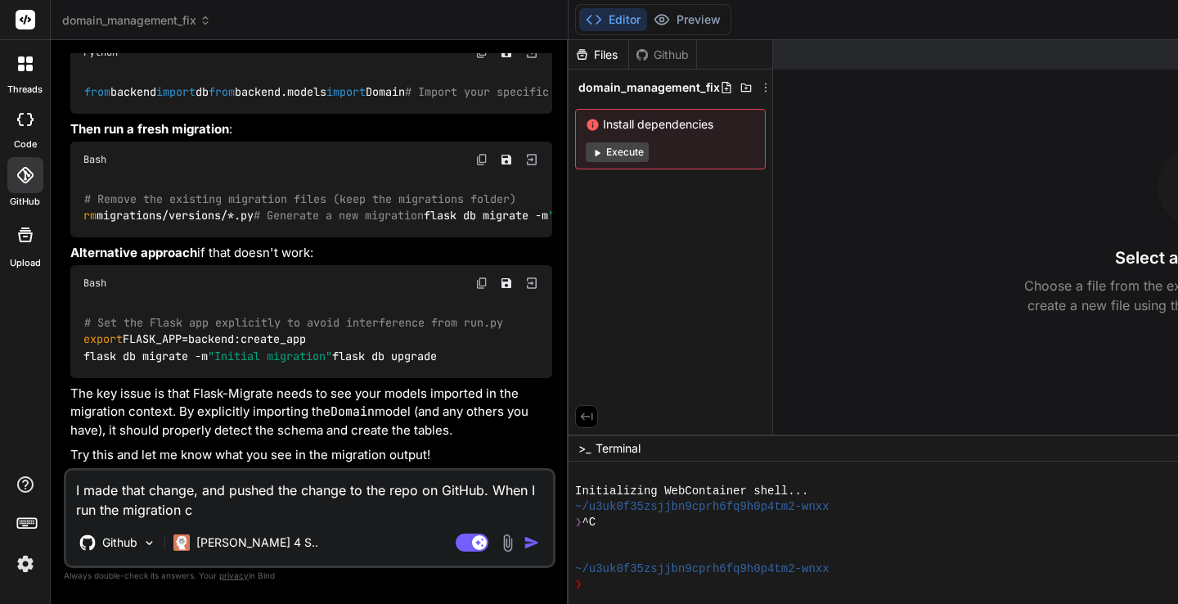
type textarea "x"
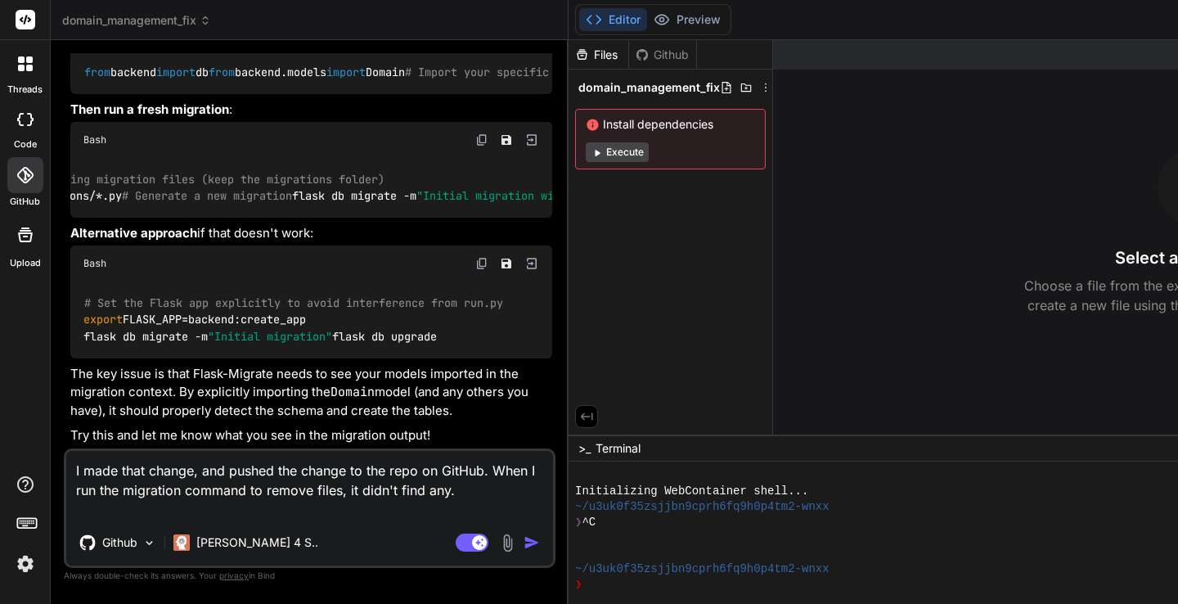
scroll to position [0, 0]
click at [178, 487] on textarea "I made that change, and pushed the change to the repo on GitHub. When I run the…" at bounding box center [309, 485] width 487 height 69
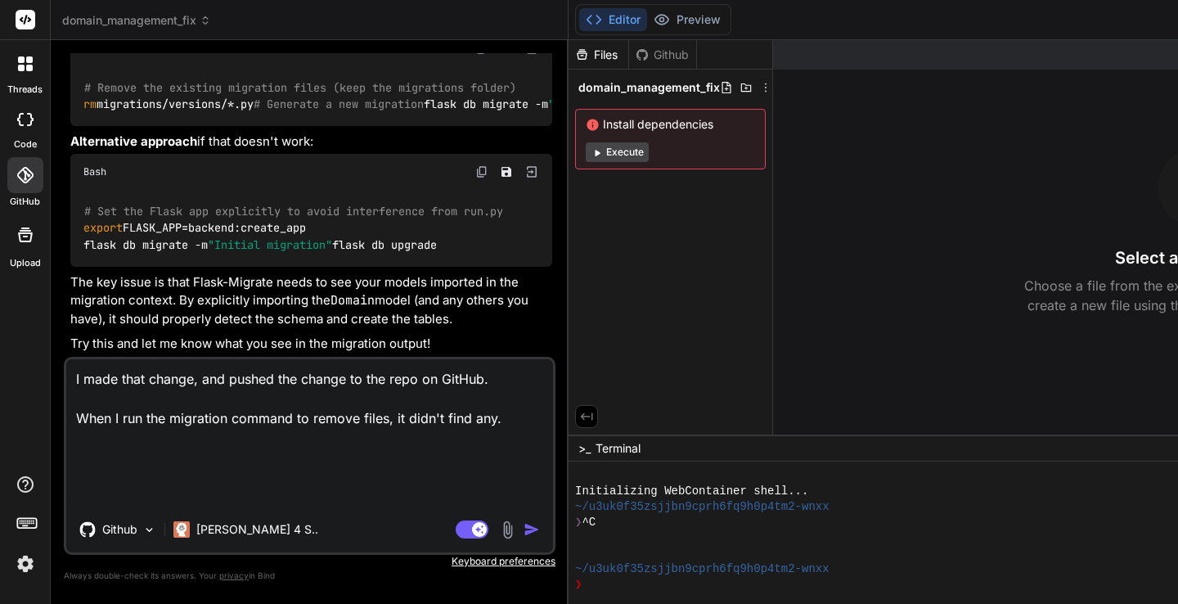
scroll to position [10350, 0]
drag, startPoint x: 83, startPoint y: 225, endPoint x: 212, endPoint y: 224, distance: 128.5
click at [212, 113] on code "# Remove the existing migration files (keep the migrations folder) rm migration…" at bounding box center [489, 96] width 812 height 34
copy code "flask db migrate -m"
click at [205, 487] on textarea "I made that change, and pushed the change to the repo on GitHub. When I run the…" at bounding box center [309, 432] width 487 height 147
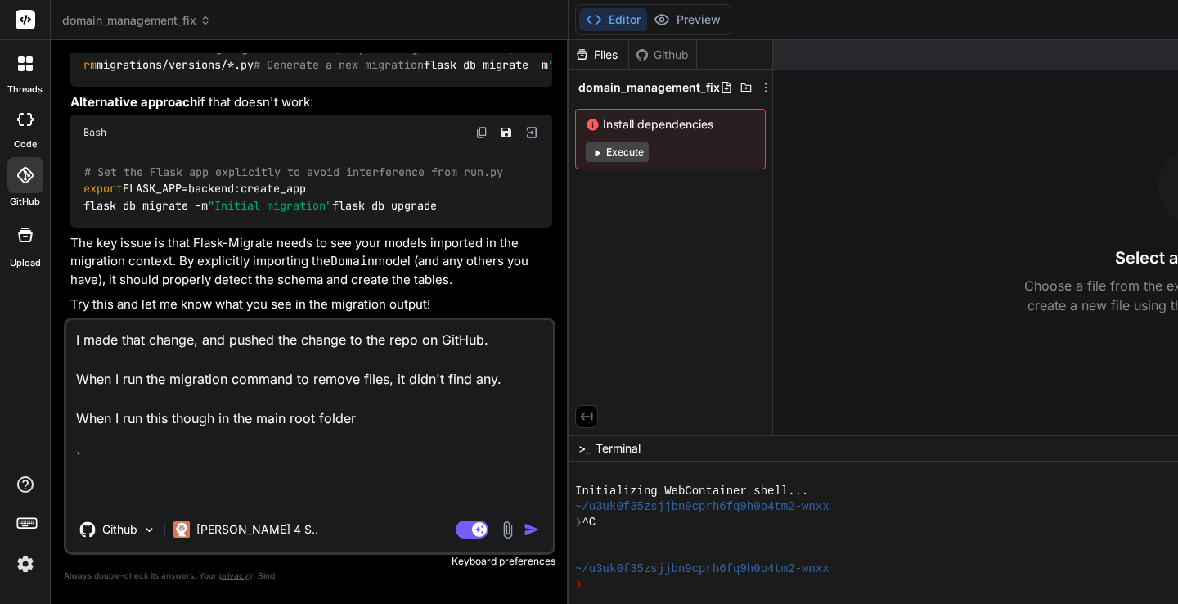
paste textarea "flask db migrate -m"
paste textarea "in the main root folder"
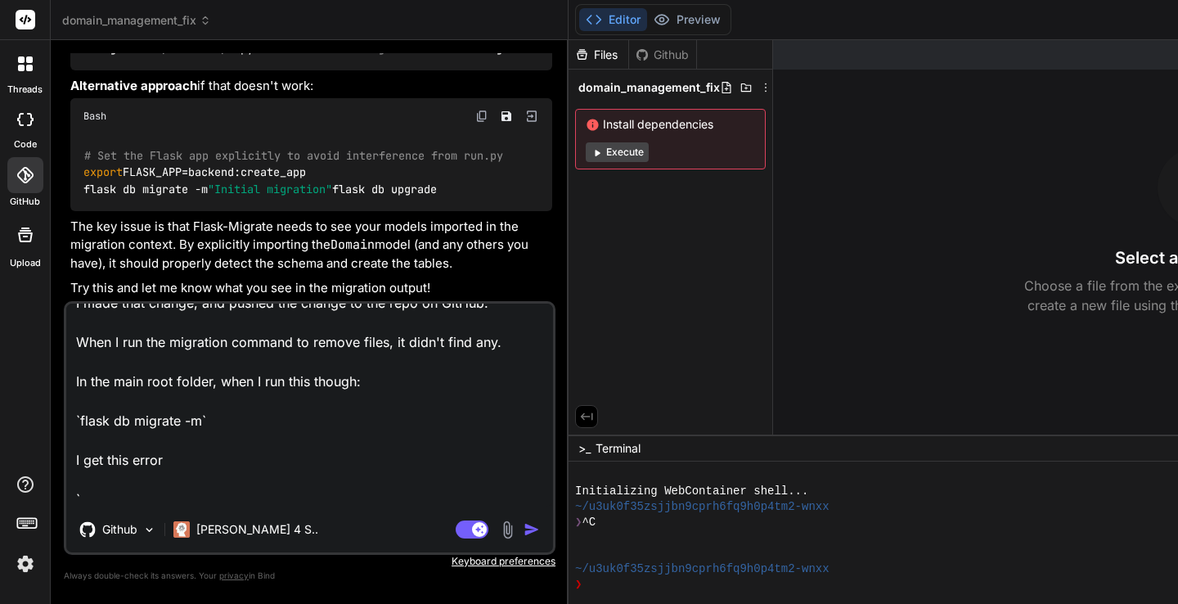
scroll to position [60, 0]
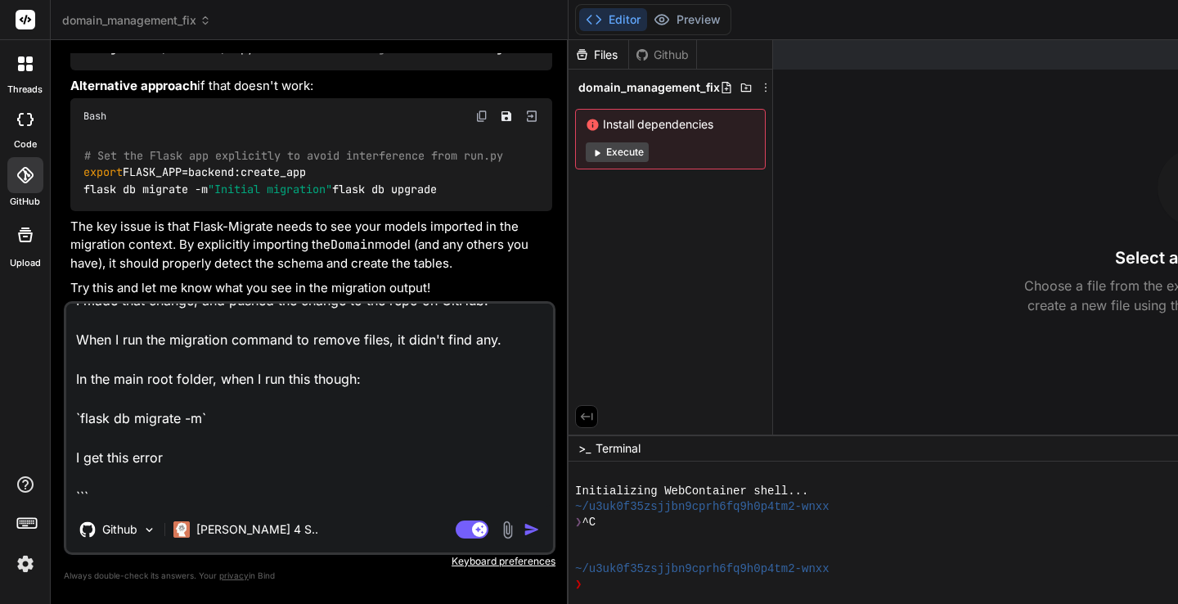
paste textarea "Error: Could not locate a Flask application. Use the 'flask --app' option, 'FLA…"
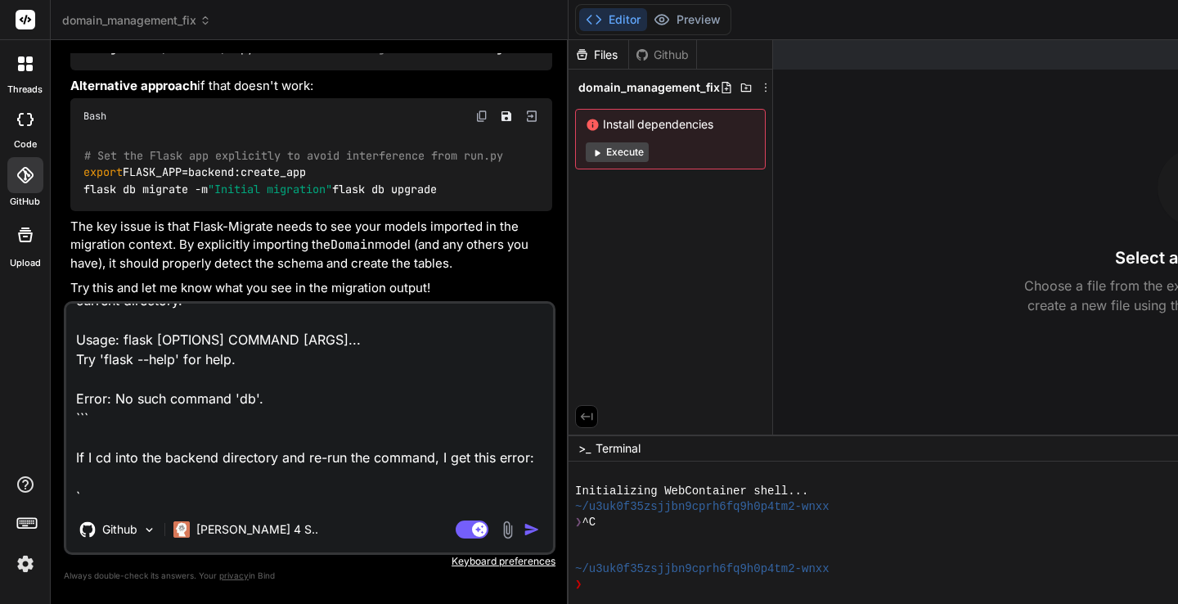
scroll to position [354, 0]
click at [260, 493] on textarea "I made that change, and pushed the change to the repo on GitHub. When I run the…" at bounding box center [309, 405] width 487 height 203
paste textarea "(venv) ?2 bindAI Development/domain_management % cd backend 18:46:52 (venv) √ d…"
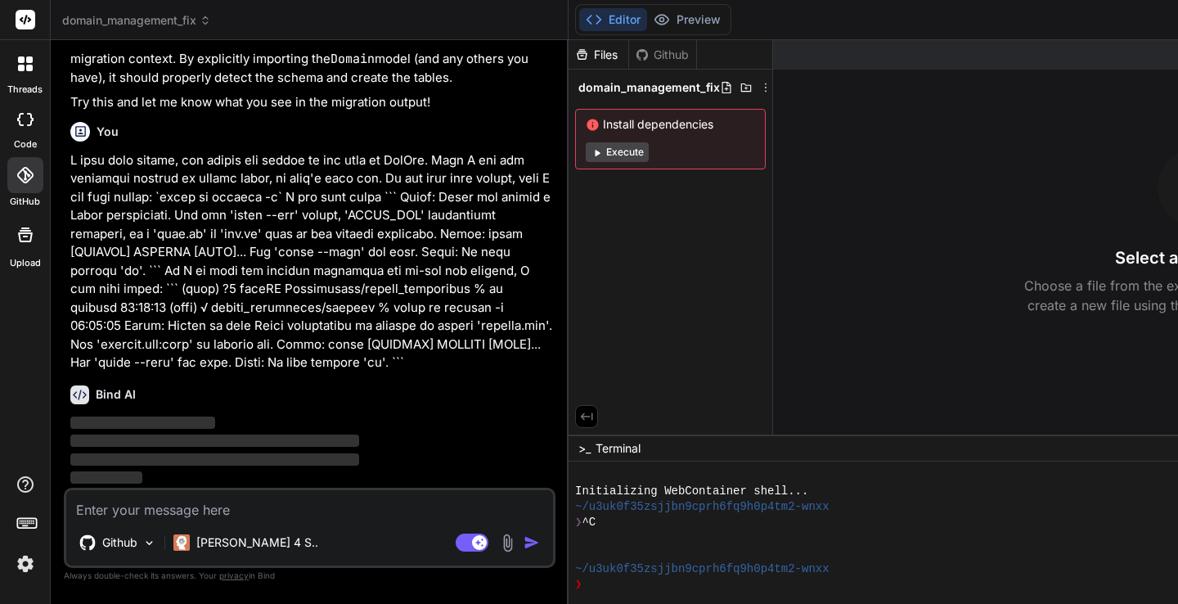
scroll to position [10918, 0]
